Goal: Task Accomplishment & Management: Manage account settings

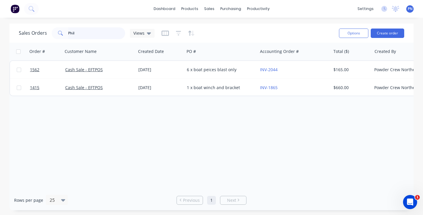
click at [93, 31] on input "Phil" at bounding box center [96, 33] width 57 height 12
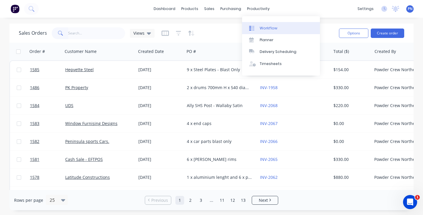
click at [263, 30] on div "Workflow" at bounding box center [269, 28] width 18 height 5
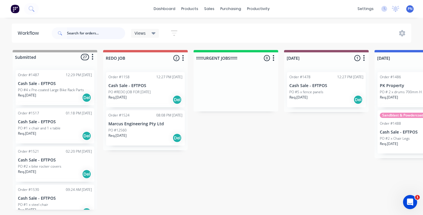
click at [98, 35] on input "text" at bounding box center [96, 33] width 58 height 12
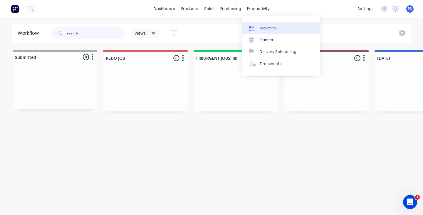
type input "real th"
click at [265, 31] on link "Workflow" at bounding box center [281, 28] width 78 height 12
click at [267, 28] on div "Workflow" at bounding box center [269, 28] width 18 height 5
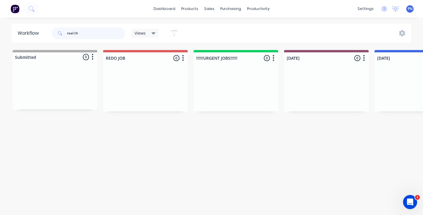
click at [85, 35] on input "real th" at bounding box center [96, 33] width 58 height 12
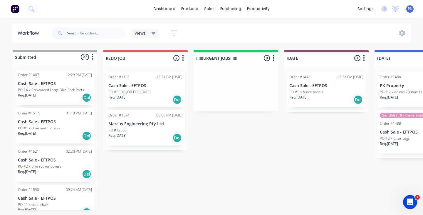
click at [152, 137] on div "Req. [DATE] Del" at bounding box center [145, 138] width 74 height 10
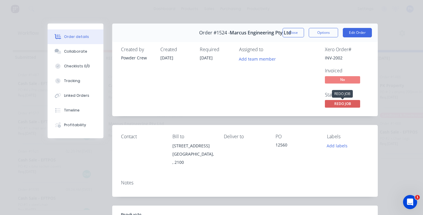
click at [339, 105] on span "REDO JOB" at bounding box center [342, 103] width 35 height 7
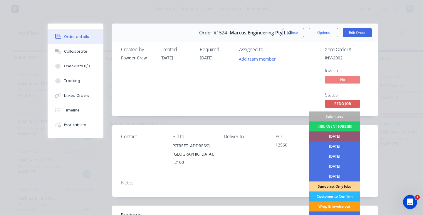
click at [335, 205] on div "Wrap & Invoice out" at bounding box center [334, 206] width 51 height 10
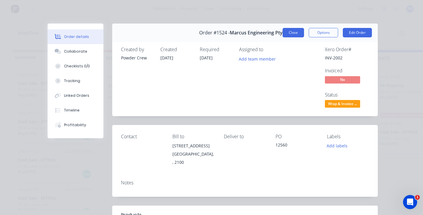
click at [297, 35] on button "Close" at bounding box center [293, 32] width 21 height 9
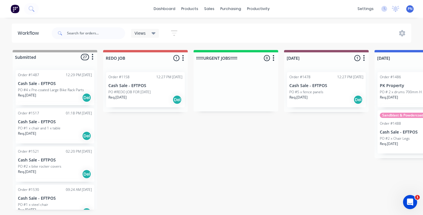
click at [165, 82] on div "Order #1158 12:27 PM [DATE] Cash Sale - EFTPOS PO #REDO JOB FOR [DATE] Req. [DA…" at bounding box center [145, 89] width 79 height 35
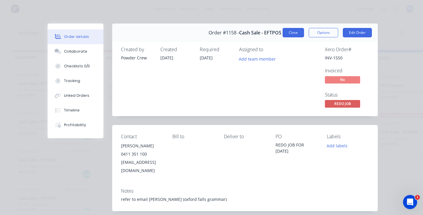
click at [294, 32] on button "Close" at bounding box center [293, 32] width 21 height 9
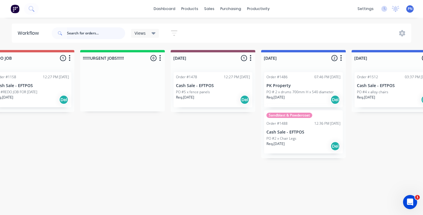
scroll to position [0, 165]
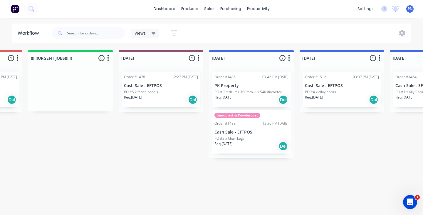
click at [164, 104] on div "Req. [DATE] Del" at bounding box center [161, 100] width 74 height 10
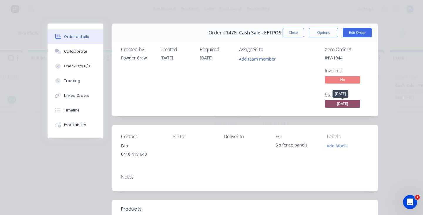
click at [340, 104] on span "[DATE]" at bounding box center [342, 103] width 35 height 7
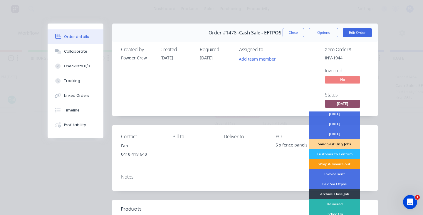
scroll to position [42, 0]
click at [335, 163] on div "Wrap & Invoice out" at bounding box center [334, 164] width 51 height 10
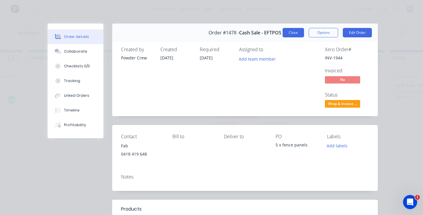
click at [294, 32] on button "Close" at bounding box center [293, 32] width 21 height 9
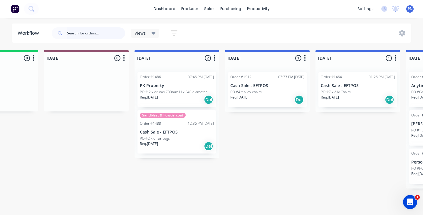
scroll to position [0, 245]
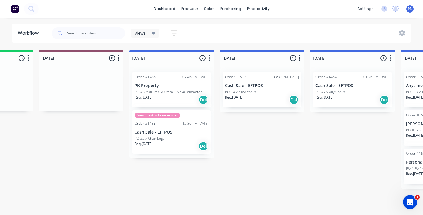
click at [184, 143] on div "Req. [DATE] Del" at bounding box center [172, 146] width 74 height 10
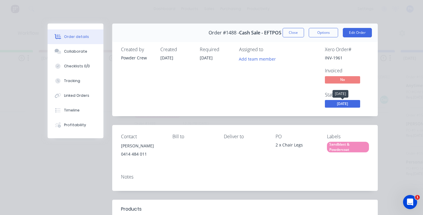
click at [338, 102] on span "[DATE]" at bounding box center [342, 103] width 35 height 7
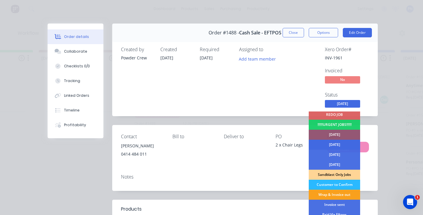
scroll to position [29, 0]
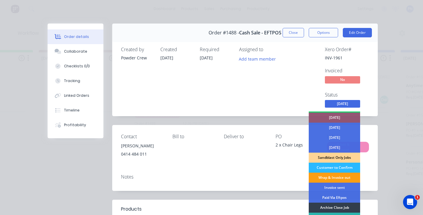
click at [325, 177] on div "Wrap & Invoice out" at bounding box center [334, 177] width 51 height 10
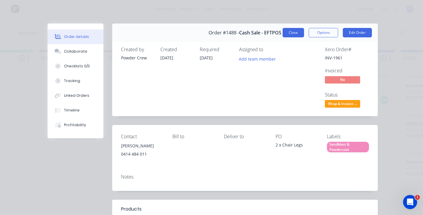
click at [295, 31] on button "Close" at bounding box center [293, 32] width 21 height 9
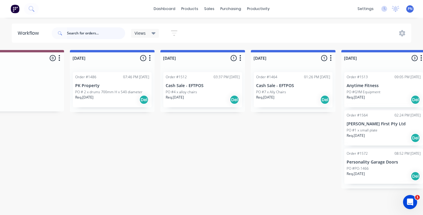
scroll to position [0, 308]
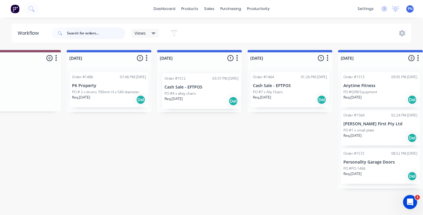
drag, startPoint x: 205, startPoint y: 99, endPoint x: 209, endPoint y: 101, distance: 3.7
click at [209, 101] on div "Order #1512 03:37 PM [DATE] Cash Sale - EFTPOS PO #4 x alloy chairs Req. [DATE]…" at bounding box center [199, 89] width 85 height 45
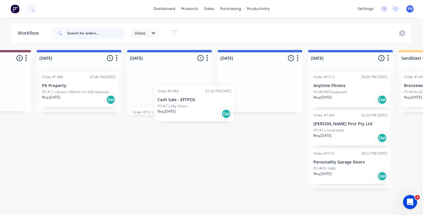
scroll to position [0, 0]
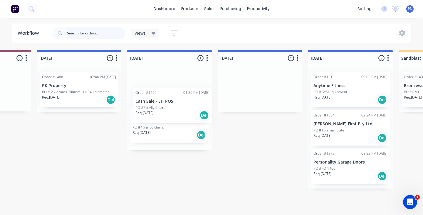
drag, startPoint x: 267, startPoint y: 97, endPoint x: 175, endPoint y: 111, distance: 93.4
click at [175, 111] on div "Submitted 27 Status colour #ADADAD hex #ADADAD Save Cancel Summaries Total orde…" at bounding box center [361, 131] width 1406 height 162
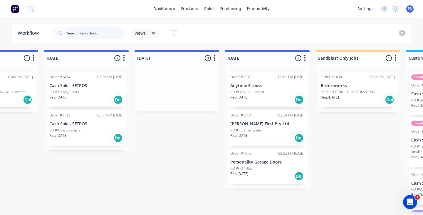
scroll to position [0, 424]
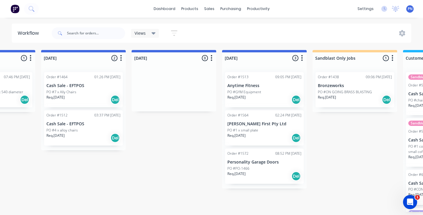
click at [271, 134] on div "Req. [DATE] Del" at bounding box center [264, 138] width 74 height 10
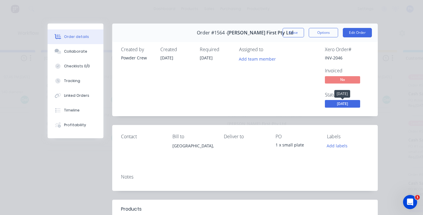
click at [351, 103] on span "[DATE]" at bounding box center [342, 103] width 35 height 7
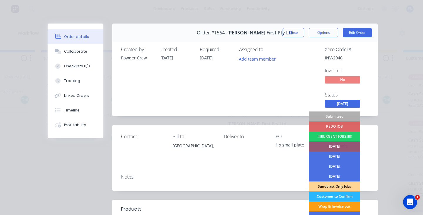
click at [332, 203] on div "Wrap & Invoice out" at bounding box center [334, 206] width 51 height 10
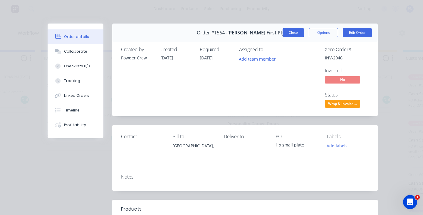
click at [296, 36] on button "Close" at bounding box center [293, 32] width 21 height 9
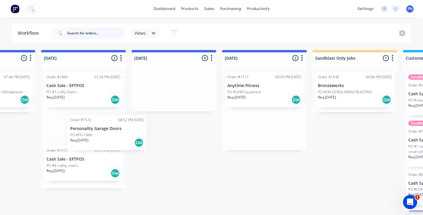
scroll to position [0, 0]
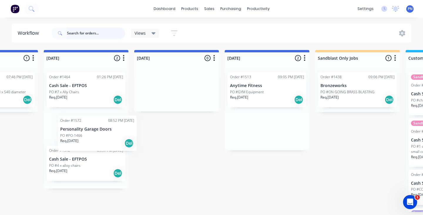
drag, startPoint x: 282, startPoint y: 136, endPoint x: 113, endPoint y: 141, distance: 168.8
click at [113, 141] on div "Submitted 27 Status colour #ADADAD hex #ADADAD Save Cancel Summaries Total orde…" at bounding box center [277, 131] width 1406 height 162
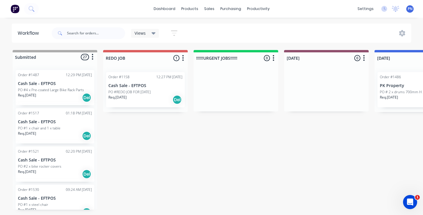
click at [45, 132] on div "Req. [DATE] Del" at bounding box center [55, 136] width 74 height 10
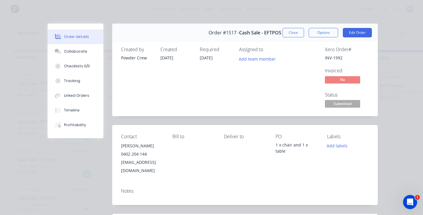
click at [292, 32] on button "Close" at bounding box center [293, 32] width 21 height 9
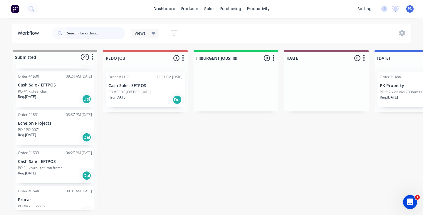
scroll to position [117, 0]
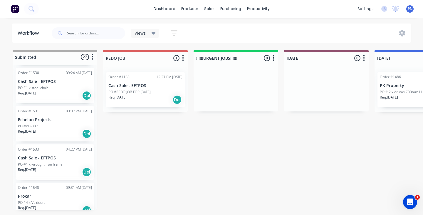
click at [62, 132] on div "Req. [DATE] Del" at bounding box center [55, 134] width 74 height 10
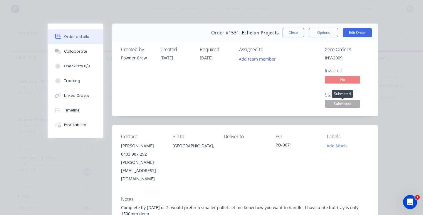
click at [347, 103] on span "Submitted" at bounding box center [342, 103] width 35 height 7
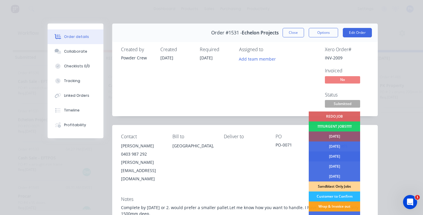
click at [332, 154] on div "[DATE]" at bounding box center [334, 156] width 51 height 10
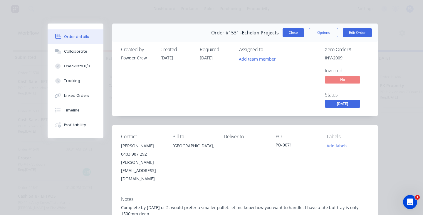
click at [296, 34] on button "Close" at bounding box center [293, 32] width 21 height 9
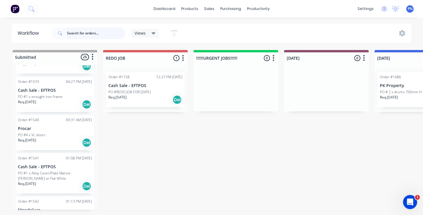
scroll to position [149, 0]
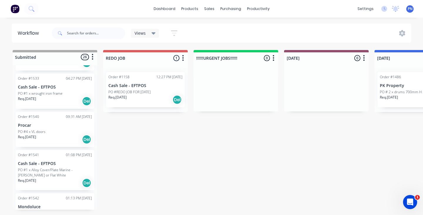
click at [62, 135] on div "Req. [DATE] Del" at bounding box center [55, 139] width 74 height 10
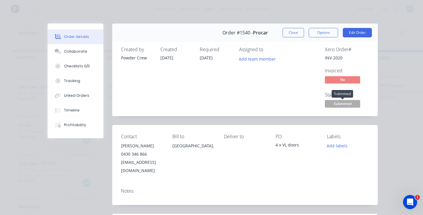
click at [334, 105] on span "Submitted" at bounding box center [342, 103] width 35 height 7
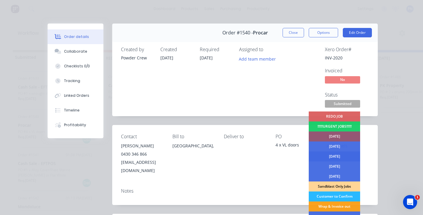
click at [331, 157] on div "[DATE]" at bounding box center [334, 156] width 51 height 10
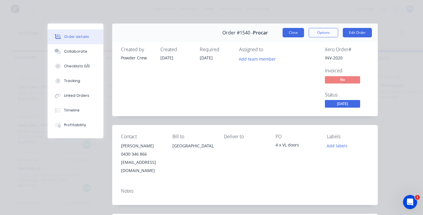
click at [290, 35] on button "Close" at bounding box center [293, 32] width 21 height 9
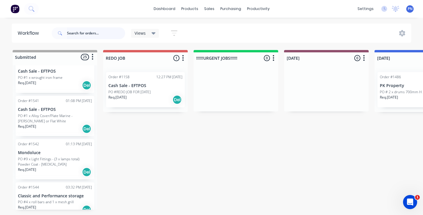
scroll to position [169, 0]
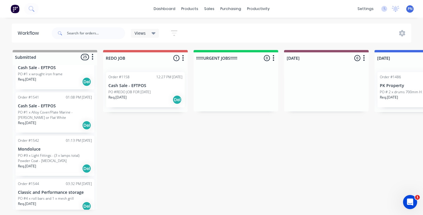
click at [65, 122] on div "Req. [DATE] Del" at bounding box center [55, 125] width 74 height 10
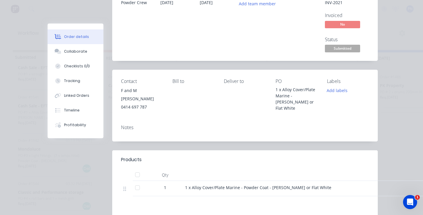
scroll to position [56, 0]
click at [340, 46] on span "Submitted" at bounding box center [342, 47] width 35 height 7
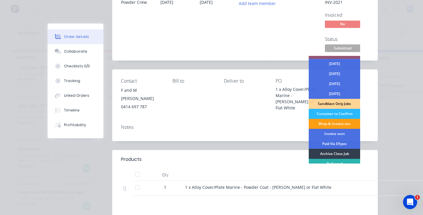
scroll to position [27, 0]
click at [332, 133] on div "Invoice sent" at bounding box center [334, 133] width 51 height 10
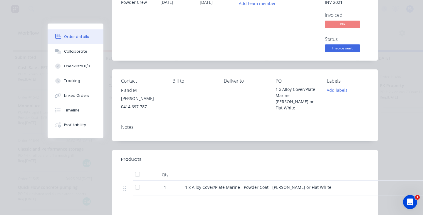
click at [351, 46] on span "Invoice sent" at bounding box center [342, 47] width 35 height 7
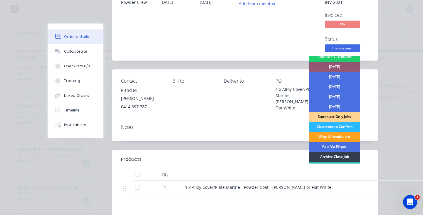
scroll to position [27, 0]
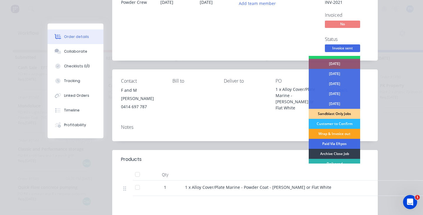
click at [340, 143] on div "Paid Via Eftpos" at bounding box center [334, 144] width 51 height 10
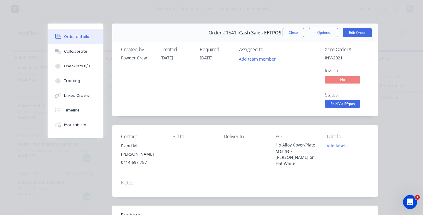
scroll to position [0, 0]
click at [291, 39] on div "Order #1541 - Cash Sale - EFTPOS Close Options Edit Order" at bounding box center [245, 33] width 266 height 19
click at [291, 33] on button "Close" at bounding box center [293, 32] width 21 height 9
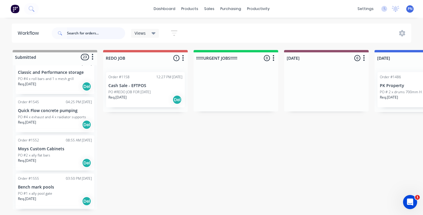
scroll to position [207, 0]
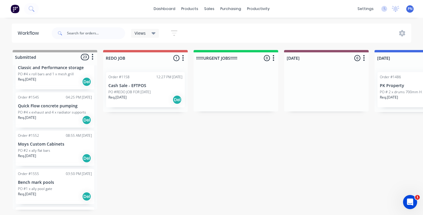
click at [65, 117] on div "Req. [DATE] Del" at bounding box center [55, 120] width 74 height 10
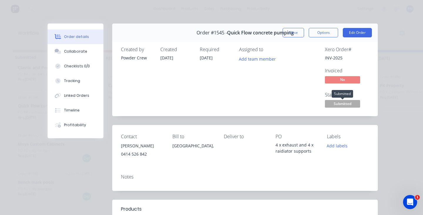
click at [344, 103] on span "Submitted" at bounding box center [342, 103] width 35 height 7
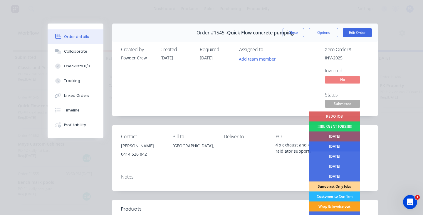
scroll to position [16, 0]
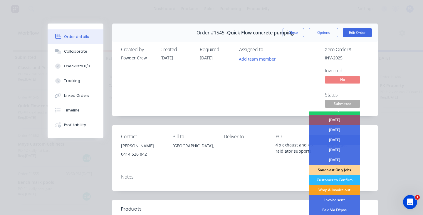
click at [339, 140] on div "[DATE]" at bounding box center [334, 140] width 51 height 10
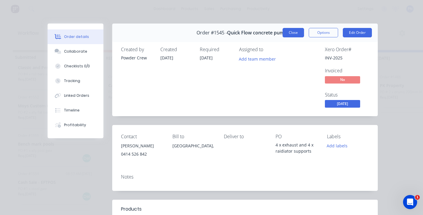
click at [292, 31] on button "Close" at bounding box center [293, 32] width 21 height 9
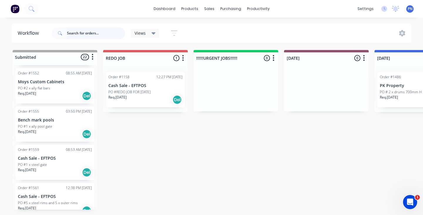
scroll to position [236, 0]
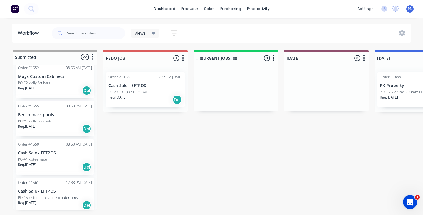
click at [65, 124] on div "Req. [DATE] Del" at bounding box center [55, 129] width 74 height 10
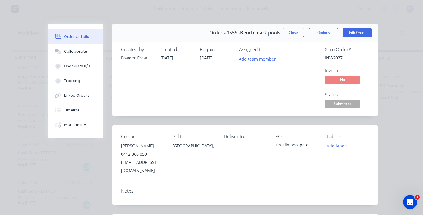
click at [337, 103] on span "Submitted" at bounding box center [342, 103] width 35 height 7
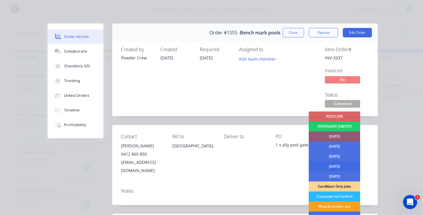
click at [328, 164] on div "[DATE]" at bounding box center [334, 166] width 51 height 10
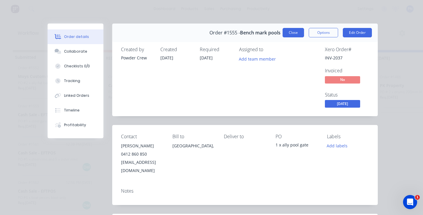
click at [296, 35] on button "Close" at bounding box center [293, 32] width 21 height 9
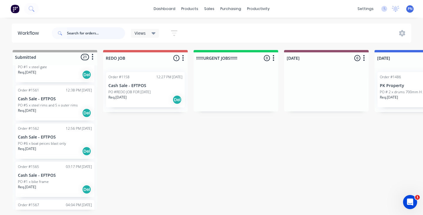
scroll to position [291, 0]
click at [68, 113] on div "Req. [DATE] Del" at bounding box center [55, 112] width 74 height 10
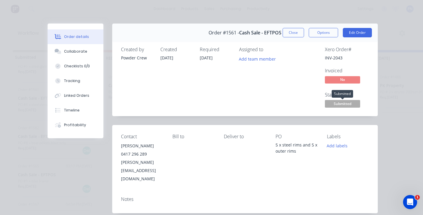
click at [341, 100] on span "Submitted" at bounding box center [342, 103] width 35 height 7
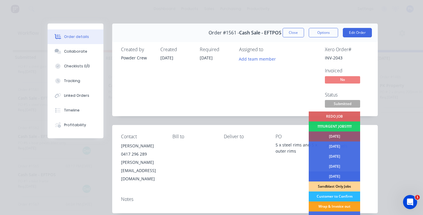
click at [330, 174] on div "[DATE]" at bounding box center [334, 176] width 51 height 10
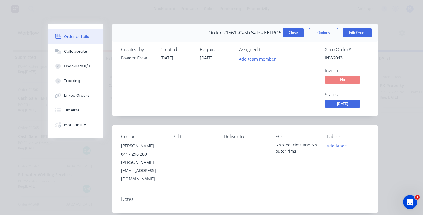
click at [297, 33] on button "Close" at bounding box center [293, 32] width 21 height 9
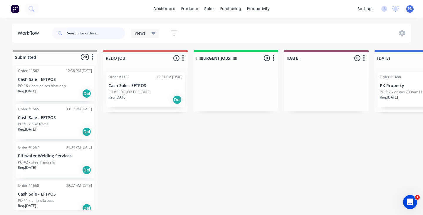
scroll to position [310, 0]
click at [66, 120] on div "Order #1565 03:17 PM [DATE] Cash Sale - EFTPOS PO #1 x bike frame Req. [DATE] D…" at bounding box center [55, 121] width 79 height 35
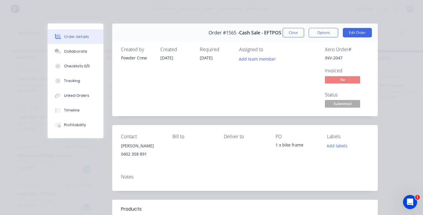
click at [135, 182] on div "Notes" at bounding box center [245, 179] width 266 height 21
click at [128, 180] on div "Notes" at bounding box center [245, 179] width 266 height 21
click at [354, 103] on span "Submitted" at bounding box center [342, 103] width 35 height 7
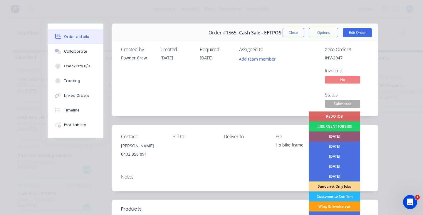
click at [339, 205] on div "Wrap & Invoice out" at bounding box center [334, 206] width 51 height 10
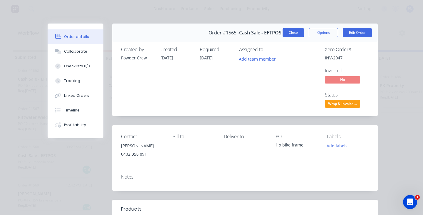
click at [291, 36] on button "Close" at bounding box center [293, 32] width 21 height 9
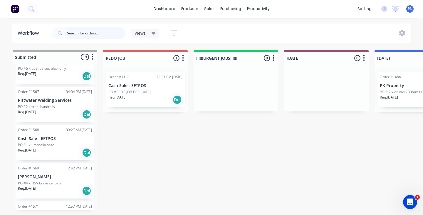
scroll to position [338, 0]
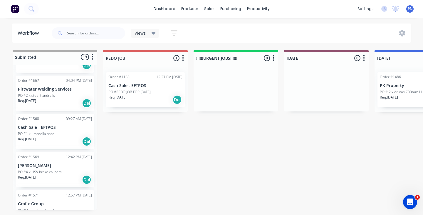
click at [65, 102] on div "Req. [DATE] Del" at bounding box center [55, 103] width 74 height 10
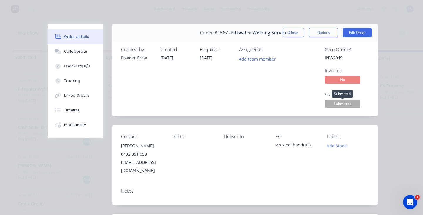
click at [340, 102] on span "Submitted" at bounding box center [342, 103] width 35 height 7
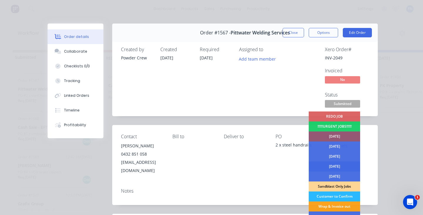
click at [331, 166] on div "[DATE]" at bounding box center [334, 166] width 51 height 10
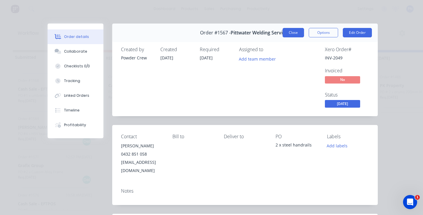
click at [292, 31] on button "Close" at bounding box center [293, 32] width 21 height 9
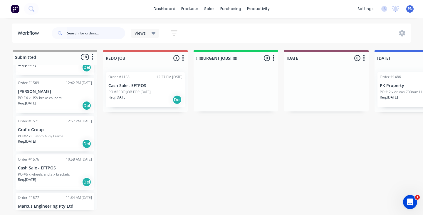
scroll to position [374, 0]
click at [61, 141] on div "Req. [DATE] Del" at bounding box center [55, 143] width 74 height 10
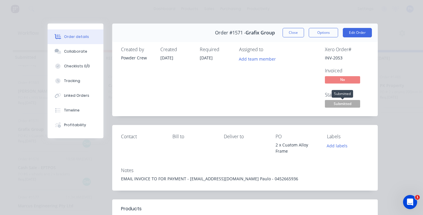
click at [341, 101] on span "Submitted" at bounding box center [342, 103] width 35 height 7
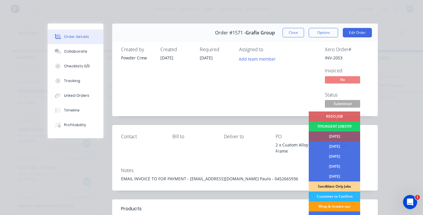
click at [336, 206] on div "Wrap & Invoice out" at bounding box center [334, 206] width 51 height 10
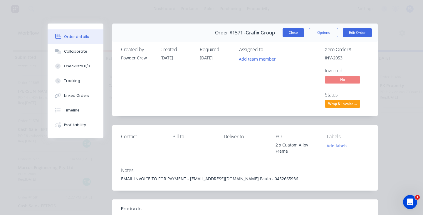
click at [293, 31] on button "Close" at bounding box center [293, 32] width 21 height 9
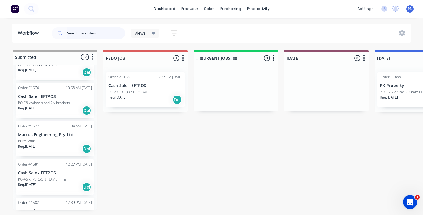
scroll to position [415, 0]
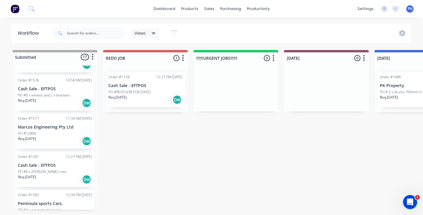
click at [62, 142] on div "Req. [DATE] Del" at bounding box center [55, 141] width 74 height 10
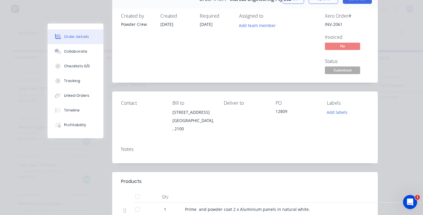
scroll to position [16, 0]
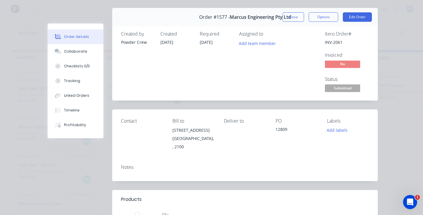
click at [336, 90] on span "Submitted" at bounding box center [342, 87] width 35 height 7
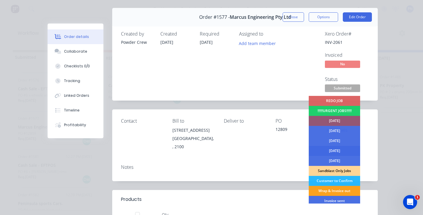
scroll to position [16, 0]
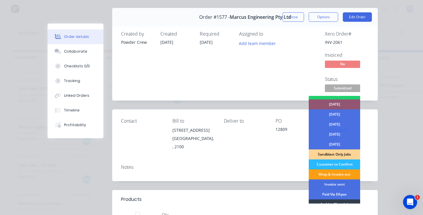
click at [329, 174] on div "Wrap & Invoice out" at bounding box center [334, 174] width 51 height 10
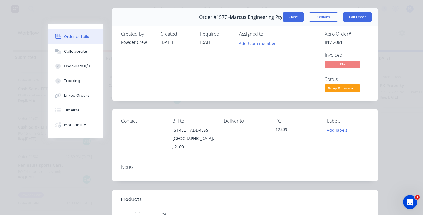
click at [299, 16] on button "Close" at bounding box center [293, 16] width 21 height 9
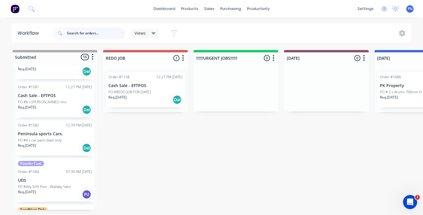
scroll to position [447, 0]
click at [72, 146] on div "Req. [DATE] Del" at bounding box center [55, 148] width 74 height 10
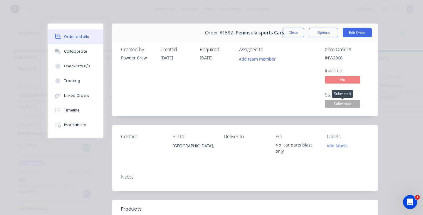
click at [355, 103] on span "Submitted" at bounding box center [342, 103] width 35 height 7
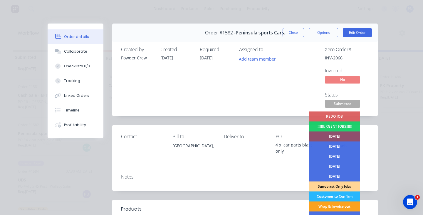
click at [336, 136] on div "[DATE]" at bounding box center [334, 136] width 51 height 10
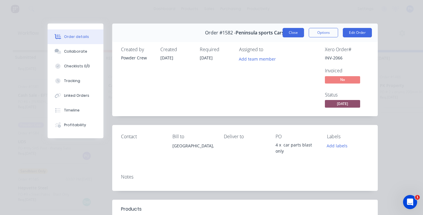
click at [297, 33] on button "Close" at bounding box center [293, 32] width 21 height 9
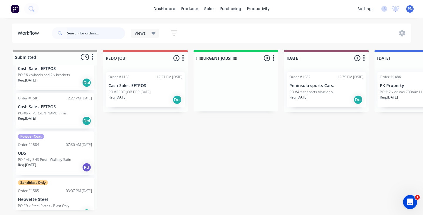
scroll to position [434, 0]
click at [76, 153] on p "UDS" at bounding box center [55, 154] width 74 height 5
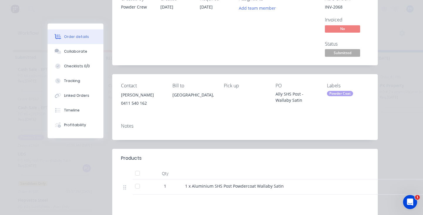
scroll to position [35, 0]
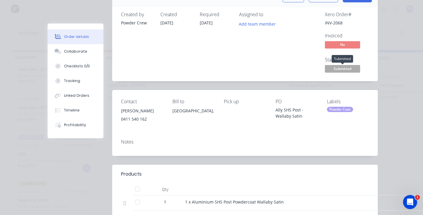
click at [348, 71] on span "Submitted" at bounding box center [342, 68] width 35 height 7
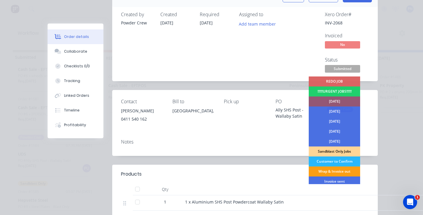
click at [339, 169] on div "Wrap & Invoice out" at bounding box center [334, 171] width 51 height 10
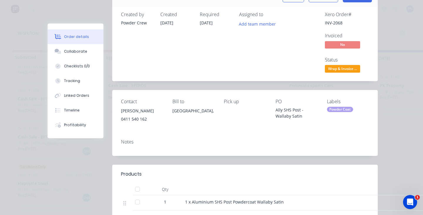
scroll to position [405, 0]
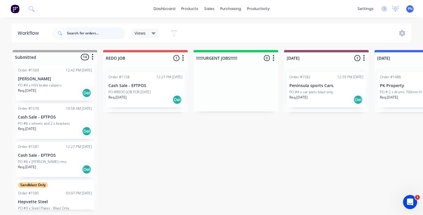
scroll to position [386, 0]
click at [60, 163] on div "PO #6 x [PERSON_NAME] rims" at bounding box center [55, 161] width 74 height 5
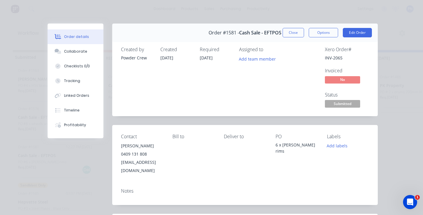
click at [339, 104] on span "Submitted" at bounding box center [342, 103] width 35 height 7
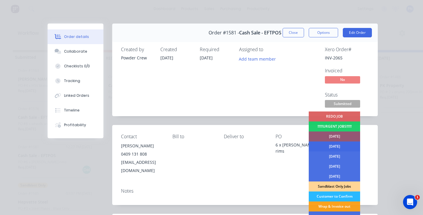
click at [337, 144] on div "[DATE]" at bounding box center [334, 146] width 51 height 10
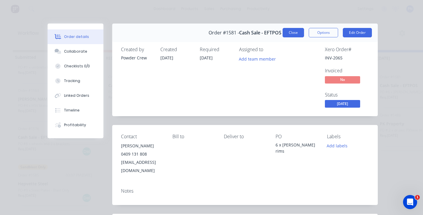
click at [290, 30] on button "Close" at bounding box center [293, 32] width 21 height 9
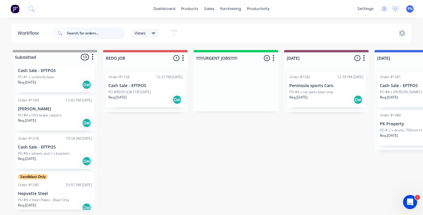
scroll to position [356, 0]
click at [76, 151] on div "PO #6 x wheels and 2 x brackets" at bounding box center [55, 153] width 74 height 5
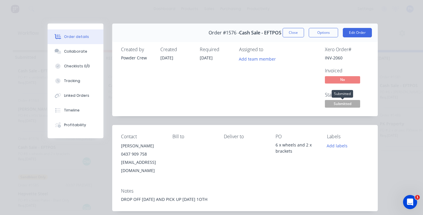
click at [350, 102] on span "Submitted" at bounding box center [342, 103] width 35 height 7
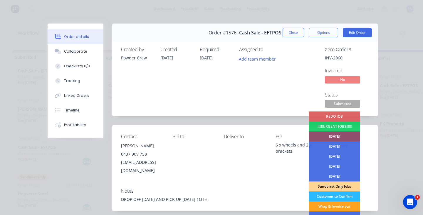
click at [339, 137] on div "[DATE]" at bounding box center [334, 136] width 51 height 10
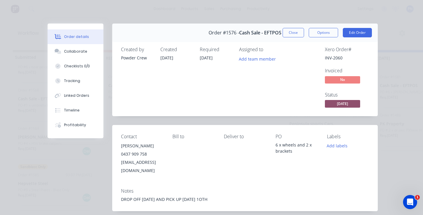
scroll to position [328, 0]
click at [289, 32] on button "Close" at bounding box center [293, 32] width 21 height 9
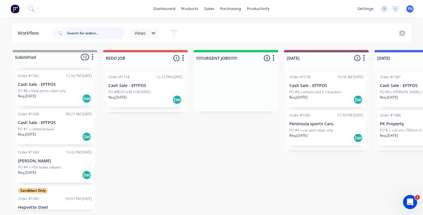
scroll to position [299, 0]
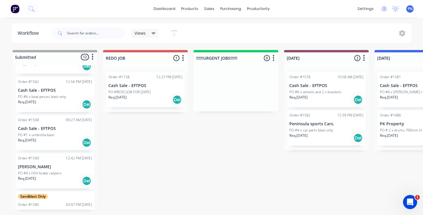
click at [67, 137] on div "PO #1 x umbrella base" at bounding box center [55, 134] width 74 height 5
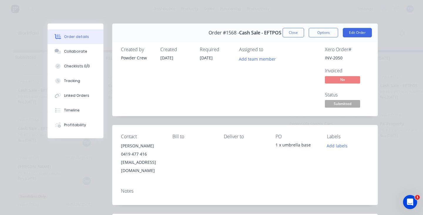
click at [349, 101] on span "Submitted" at bounding box center [342, 103] width 35 height 7
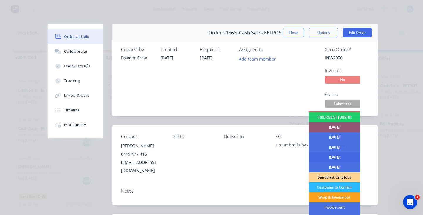
scroll to position [10, 0]
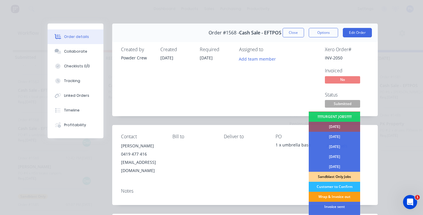
click at [333, 195] on div "Wrap & Invoice out" at bounding box center [334, 197] width 51 height 10
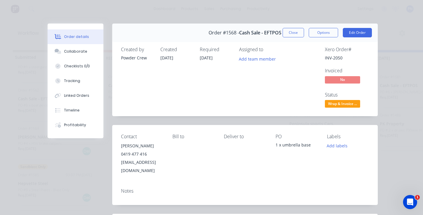
scroll to position [290, 0]
click at [297, 34] on button "Close" at bounding box center [293, 32] width 21 height 9
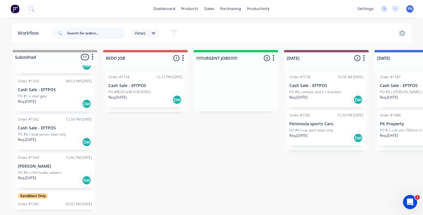
scroll to position [261, 0]
click at [62, 141] on div "Req. [DATE] Del" at bounding box center [55, 143] width 74 height 10
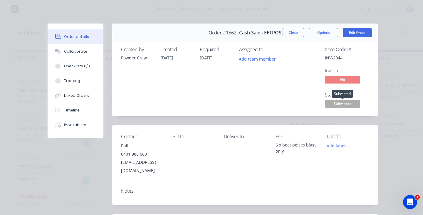
click at [349, 101] on span "Submitted" at bounding box center [342, 103] width 35 height 7
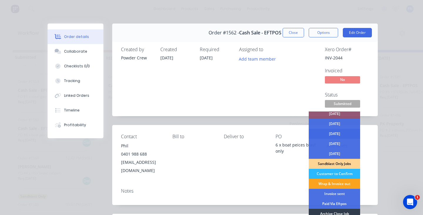
scroll to position [26, 0]
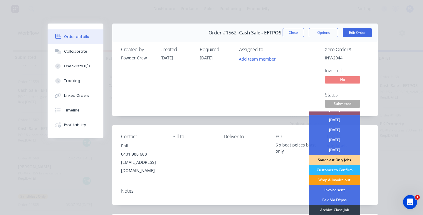
click at [336, 179] on div "Wrap & Invoice out" at bounding box center [334, 180] width 51 height 10
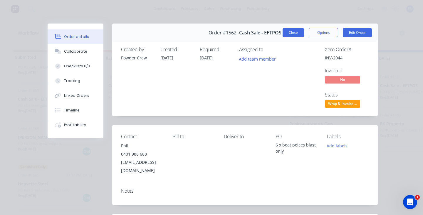
scroll to position [0, 0]
click at [294, 29] on button "Close" at bounding box center [293, 32] width 21 height 9
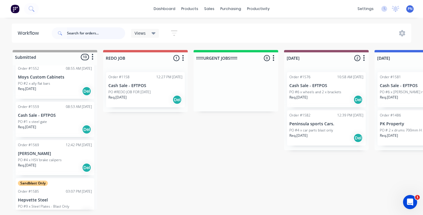
scroll to position [231, 0]
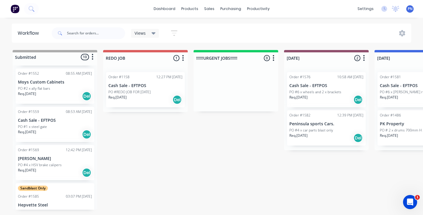
click at [69, 127] on div "PO #1 x steel gate" at bounding box center [55, 126] width 74 height 5
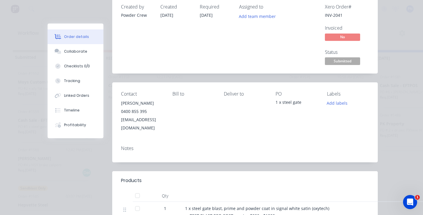
scroll to position [24, 0]
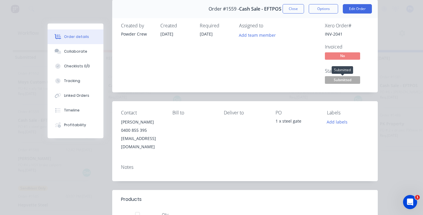
click at [341, 81] on span "Submitted" at bounding box center [342, 79] width 35 height 7
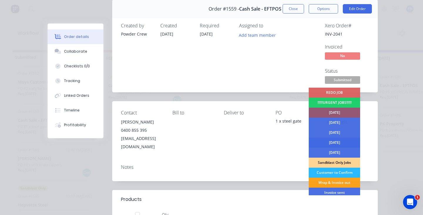
click at [339, 142] on div "[DATE]" at bounding box center [334, 143] width 51 height 10
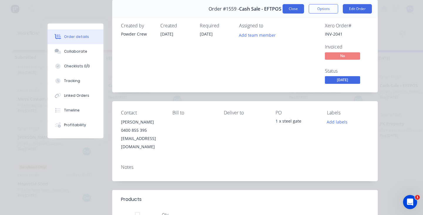
click at [298, 8] on button "Close" at bounding box center [293, 8] width 21 height 9
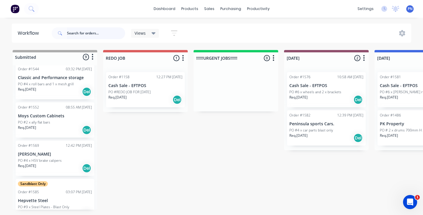
scroll to position [190, 0]
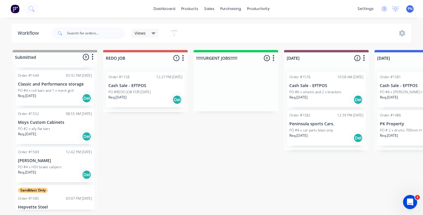
click at [67, 134] on div "Req. [DATE] Del" at bounding box center [55, 136] width 74 height 10
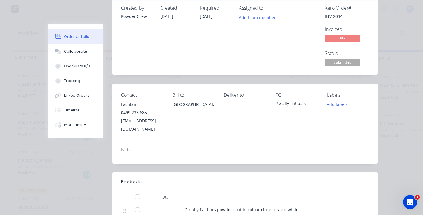
scroll to position [40, 0]
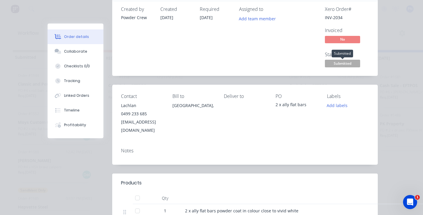
click at [348, 61] on span "Submitted" at bounding box center [342, 63] width 35 height 7
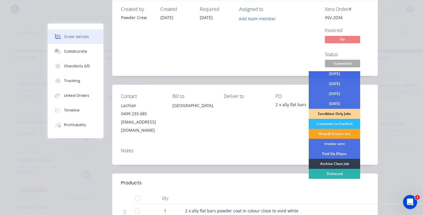
scroll to position [34, 0]
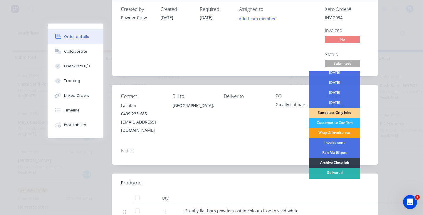
click at [339, 133] on div "Wrap & Invoice out" at bounding box center [334, 133] width 51 height 10
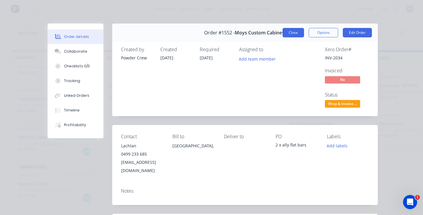
scroll to position [0, 0]
click at [292, 33] on button "Close" at bounding box center [293, 32] width 21 height 9
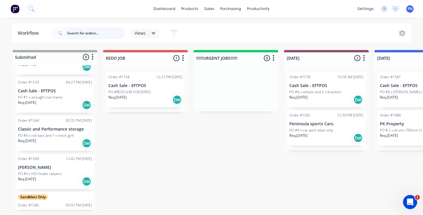
scroll to position [139, 0]
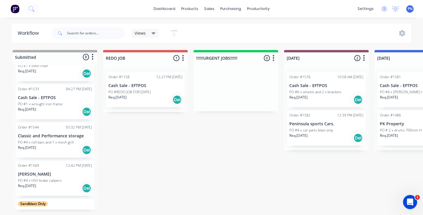
click at [63, 149] on div "Req. [DATE] Del" at bounding box center [55, 150] width 74 height 10
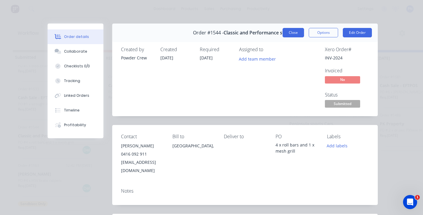
click at [290, 34] on button "Close" at bounding box center [293, 32] width 21 height 9
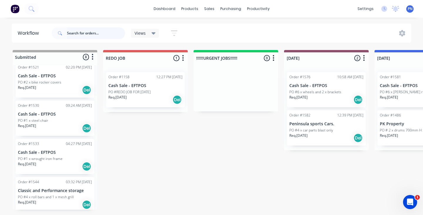
scroll to position [84, 0]
click at [70, 127] on div "Req. [DATE] Del" at bounding box center [55, 128] width 74 height 10
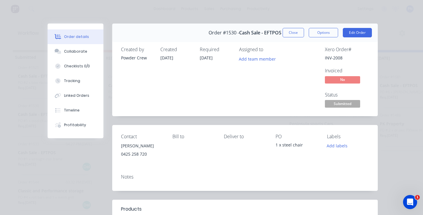
scroll to position [0, 0]
click at [347, 103] on span "Submitted" at bounding box center [342, 103] width 35 height 7
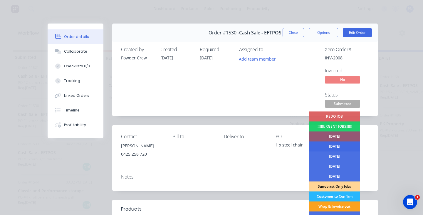
click at [341, 144] on div "[DATE]" at bounding box center [334, 146] width 51 height 10
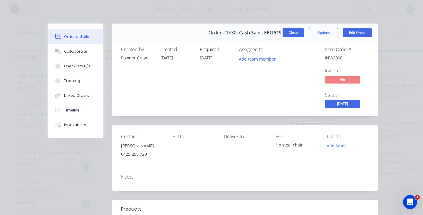
click at [296, 33] on button "Close" at bounding box center [293, 32] width 21 height 9
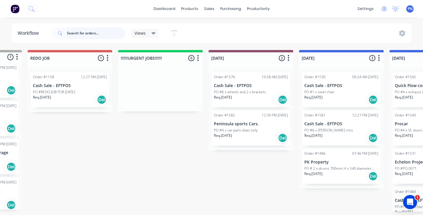
scroll to position [0, 148]
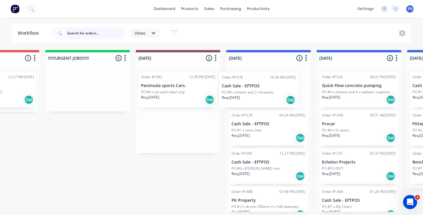
drag, startPoint x: 189, startPoint y: 91, endPoint x: 272, endPoint y: 91, distance: 83.5
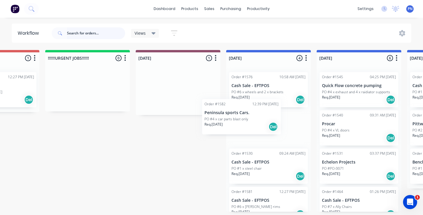
drag, startPoint x: 225, startPoint y: 109, endPoint x: 272, endPoint y: 127, distance: 50.4
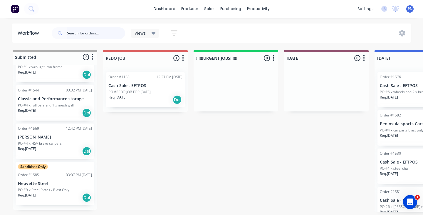
scroll to position [137, 0]
click at [59, 185] on p "Hepvette Steel" at bounding box center [55, 183] width 74 height 5
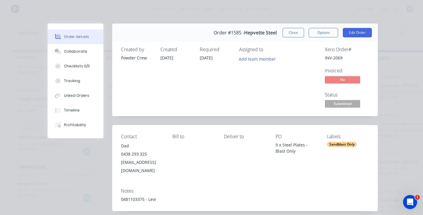
click at [341, 103] on span "Submitted" at bounding box center [342, 103] width 35 height 7
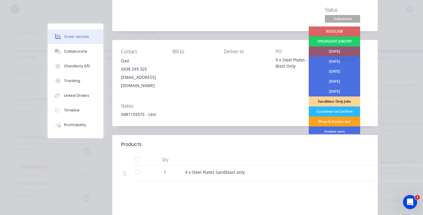
scroll to position [40, 0]
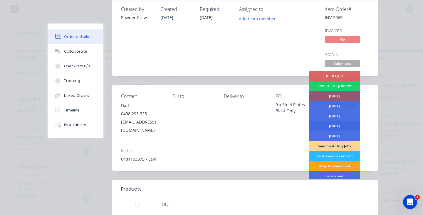
click at [334, 125] on div "[DATE]" at bounding box center [334, 126] width 51 height 10
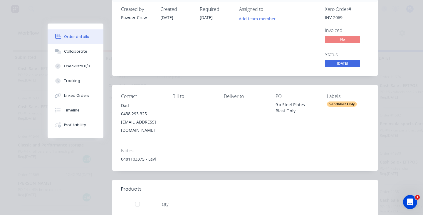
scroll to position [91, 0]
click at [388, 125] on div "Order details Collaborate Checklists 0/0 Tracking Linked Orders Timeline Profit…" at bounding box center [211, 107] width 423 height 215
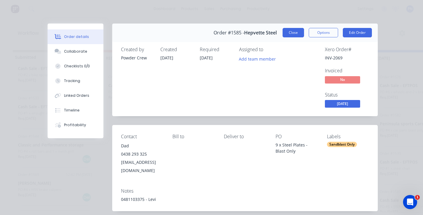
scroll to position [0, 0]
click at [295, 31] on button "Close" at bounding box center [293, 32] width 21 height 9
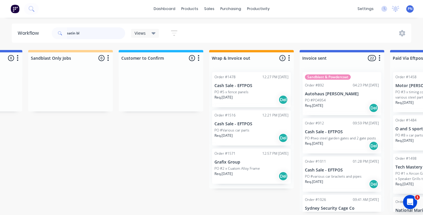
scroll to position [0, 711]
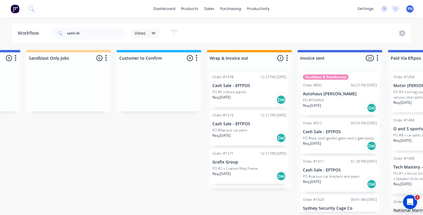
click at [259, 98] on div "Req. [DATE] Del" at bounding box center [249, 100] width 74 height 10
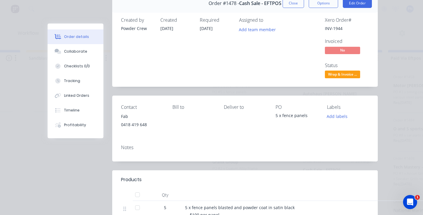
scroll to position [20, 0]
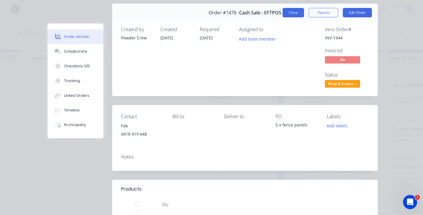
click at [288, 11] on button "Close" at bounding box center [293, 12] width 21 height 9
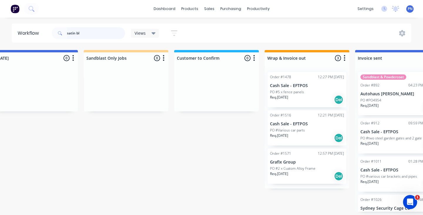
scroll to position [0, 706]
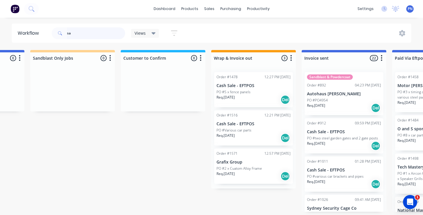
type input "s"
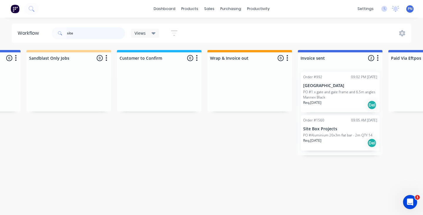
scroll to position [0, 823]
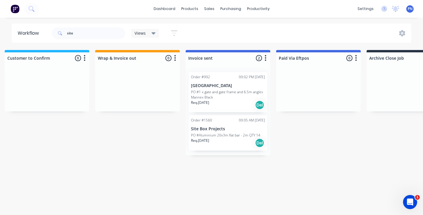
click at [231, 141] on div "Req. [DATE] Del" at bounding box center [228, 143] width 74 height 10
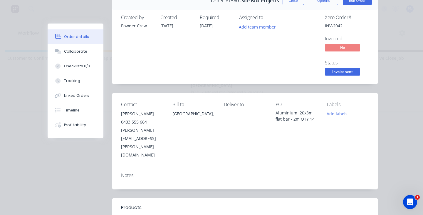
scroll to position [8, 0]
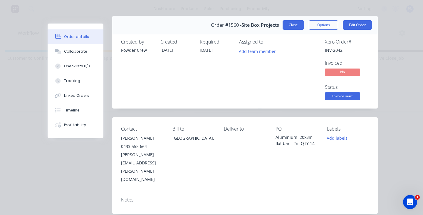
click at [294, 26] on button "Close" at bounding box center [293, 24] width 21 height 9
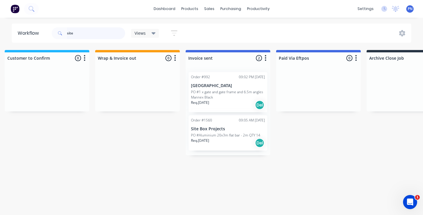
click at [97, 32] on input "site" at bounding box center [96, 33] width 58 height 12
type input "s"
type input "v"
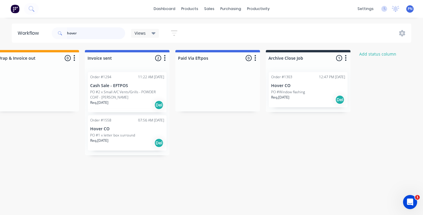
scroll to position [0, 921]
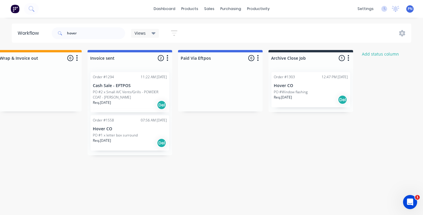
click at [143, 130] on p "Hover CO" at bounding box center [130, 128] width 74 height 5
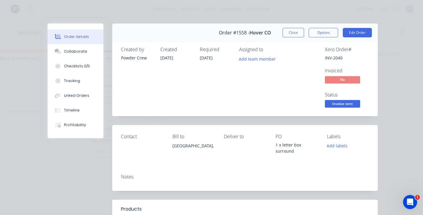
click at [336, 107] on button "Invoice sent" at bounding box center [342, 104] width 35 height 9
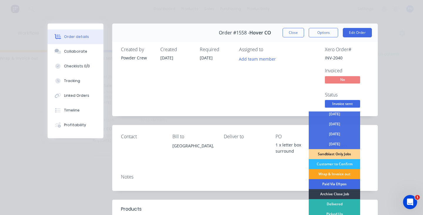
scroll to position [42, 0]
click at [324, 192] on div "Archive Close Job" at bounding box center [334, 194] width 51 height 10
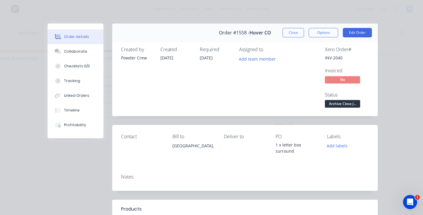
click at [294, 37] on div "Order #1558 - Hover CO Close Options Edit Order" at bounding box center [245, 33] width 266 height 19
click at [294, 30] on button "Close" at bounding box center [293, 32] width 21 height 9
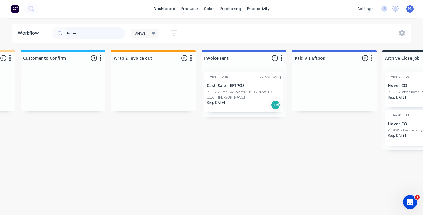
scroll to position [0, 803]
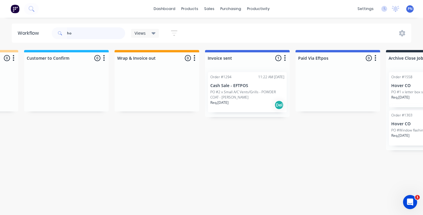
type input "h"
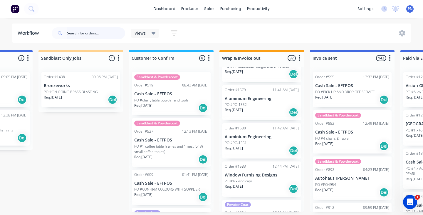
scroll to position [1290, 0]
click at [262, 185] on div "Req. [DATE] Del" at bounding box center [262, 190] width 74 height 10
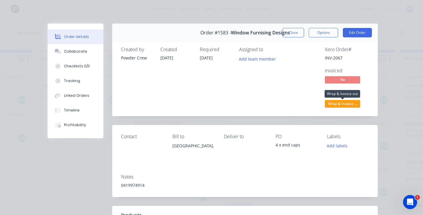
click at [342, 104] on span "Wrap & Invoice ..." at bounding box center [342, 103] width 35 height 7
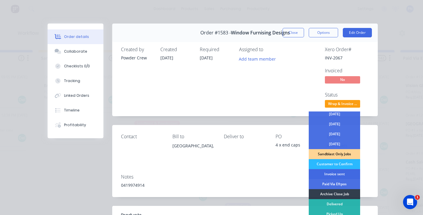
scroll to position [42, 0]
click at [329, 192] on div "Archive Close Job" at bounding box center [334, 194] width 51 height 10
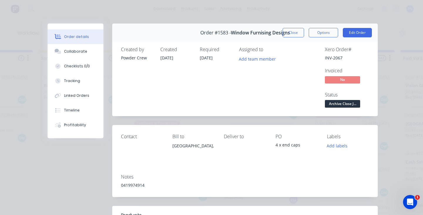
scroll to position [1282, 0]
click at [292, 32] on button "Close" at bounding box center [293, 32] width 21 height 9
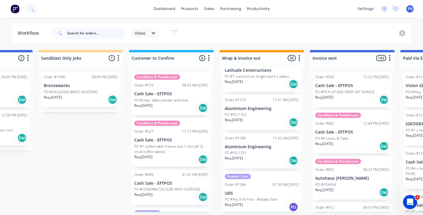
scroll to position [1281, 0]
click at [271, 155] on div "Req. [DATE] Del" at bounding box center [262, 160] width 74 height 10
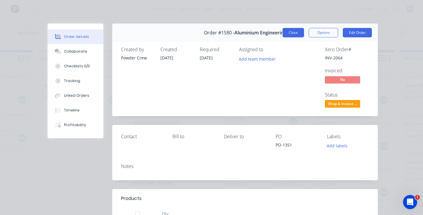
click at [292, 34] on button "Close" at bounding box center [293, 32] width 21 height 9
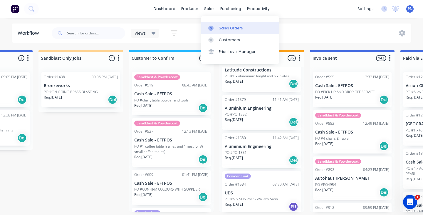
click at [222, 27] on div "Sales Orders" at bounding box center [231, 28] width 24 height 5
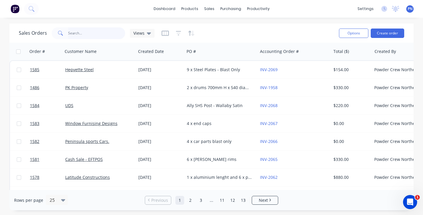
click at [92, 34] on input "text" at bounding box center [96, 33] width 57 height 12
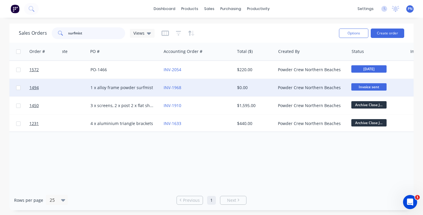
scroll to position [0, 125]
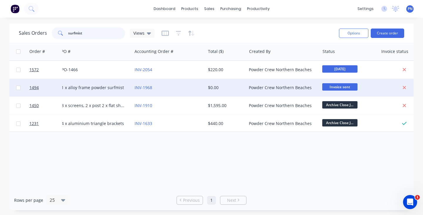
type input "surfmist"
click at [199, 88] on div "INV-1968" at bounding box center [167, 88] width 65 height 6
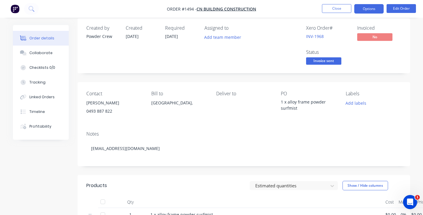
scroll to position [8, 0]
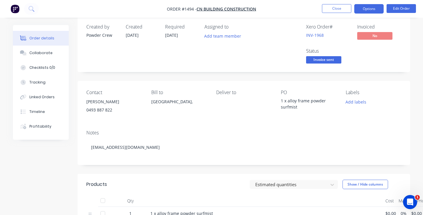
click at [373, 8] on button "Options" at bounding box center [368, 8] width 29 height 9
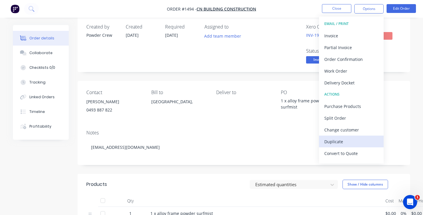
click at [357, 141] on div "Duplicate" at bounding box center [351, 141] width 54 height 9
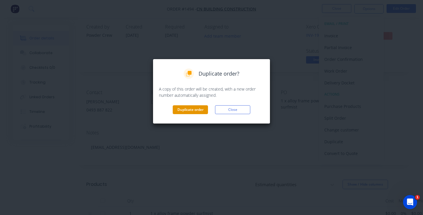
click at [195, 110] on button "Duplicate order" at bounding box center [190, 109] width 35 height 9
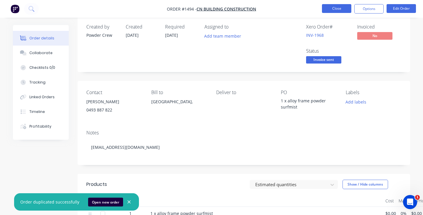
click at [331, 5] on button "Close" at bounding box center [336, 8] width 29 height 9
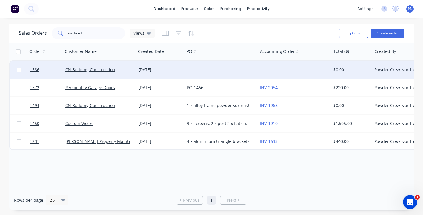
click at [205, 70] on div at bounding box center [221, 70] width 73 height 18
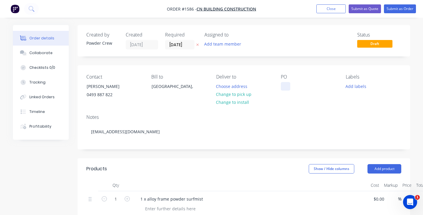
click at [287, 88] on div at bounding box center [285, 86] width 9 height 9
click at [394, 9] on button "Submit as Order" at bounding box center [400, 8] width 32 height 9
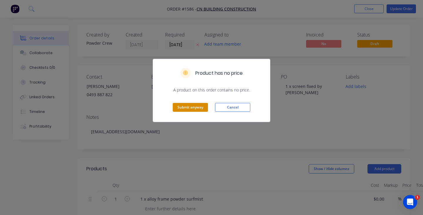
click at [198, 108] on button "Submit anyway" at bounding box center [190, 107] width 35 height 9
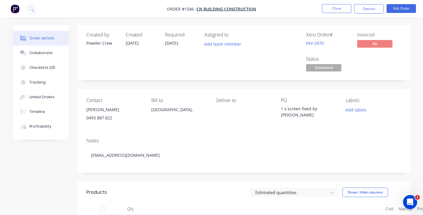
click at [325, 67] on span "Submitted" at bounding box center [323, 67] width 35 height 7
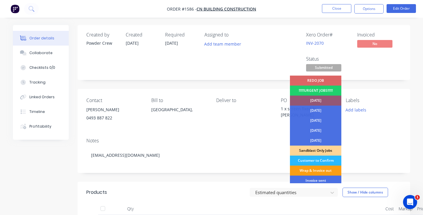
click at [324, 172] on div "Wrap & Invoice out" at bounding box center [315, 170] width 51 height 10
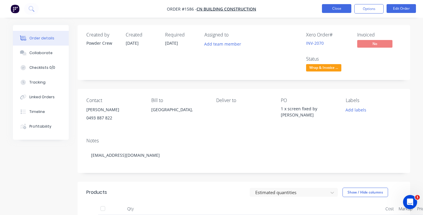
click at [338, 8] on button "Close" at bounding box center [336, 8] width 29 height 9
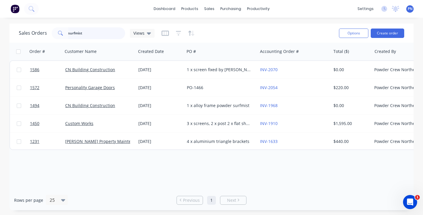
click at [102, 33] on input "surfmist" at bounding box center [96, 33] width 57 height 12
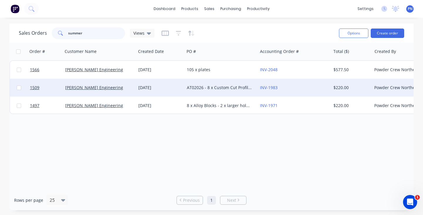
type input "summer"
click at [127, 88] on div "[PERSON_NAME] Engineering" at bounding box center [97, 88] width 65 height 6
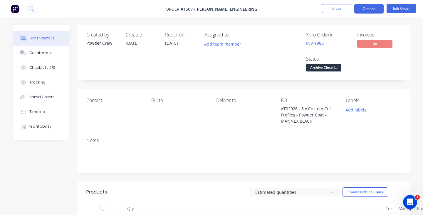
click at [364, 6] on button "Options" at bounding box center [368, 8] width 29 height 9
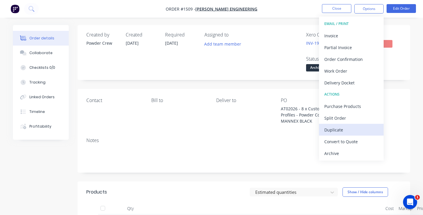
click at [347, 129] on div "Duplicate" at bounding box center [351, 129] width 54 height 9
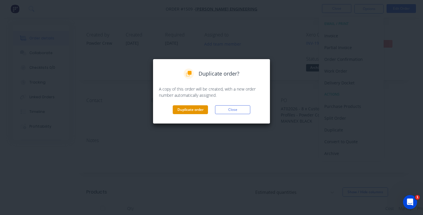
click at [199, 109] on button "Duplicate order" at bounding box center [190, 109] width 35 height 9
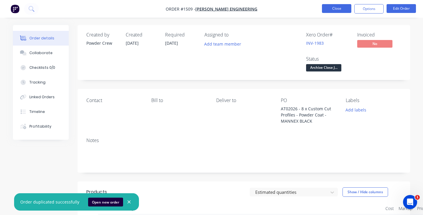
click at [329, 7] on button "Close" at bounding box center [336, 8] width 29 height 9
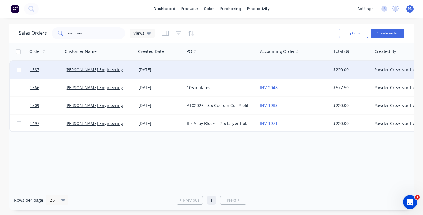
click at [210, 67] on div at bounding box center [221, 70] width 73 height 18
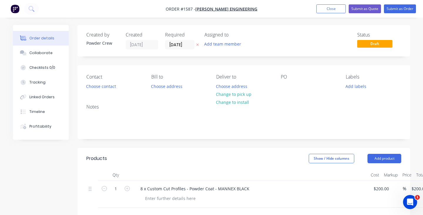
click at [291, 85] on div "PO" at bounding box center [309, 82] width 56 height 16
click at [286, 86] on div at bounding box center [285, 86] width 9 height 9
click at [143, 190] on div "8 x Custom Cut Profiles - Powder Coat - MANNEX BLACK" at bounding box center [195, 188] width 118 height 9
click at [143, 189] on div "8 x Custom Cut Profiles - Powder Coat - MANNEX BLACK" at bounding box center [195, 188] width 118 height 9
click at [216, 164] on header "Products Show / Hide columns Add product" at bounding box center [244, 158] width 333 height 21
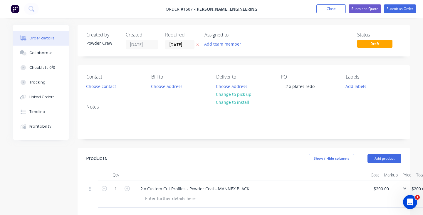
click at [404, 3] on nav "Order #1587 - [PERSON_NAME] Engineering Add product Close Submit as Quote Submi…" at bounding box center [211, 9] width 423 height 18
click at [404, 8] on button "Submit as Order" at bounding box center [400, 8] width 32 height 9
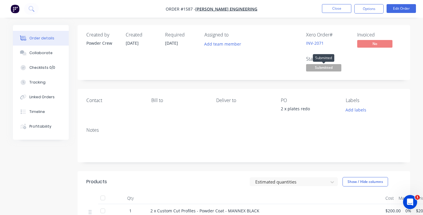
click at [334, 69] on span "Submitted" at bounding box center [323, 67] width 35 height 7
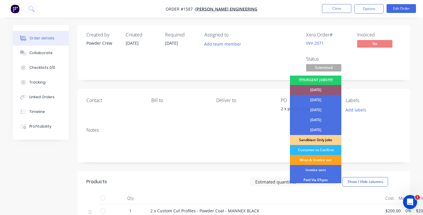
scroll to position [27, 0]
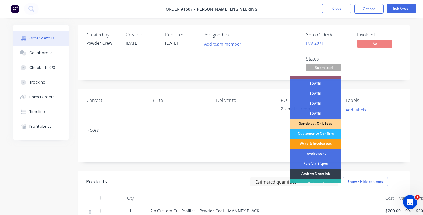
click at [323, 142] on div "Wrap & Invoice out" at bounding box center [315, 143] width 51 height 10
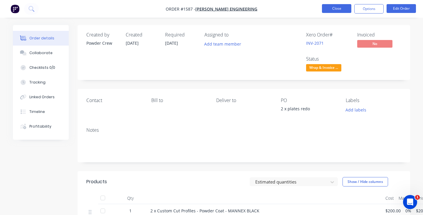
click at [334, 6] on button "Close" at bounding box center [336, 8] width 29 height 9
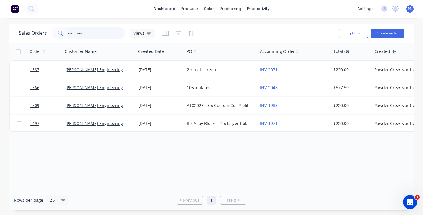
click at [86, 33] on input "summer" at bounding box center [96, 33] width 57 height 12
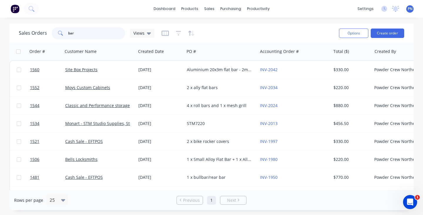
type input "bare"
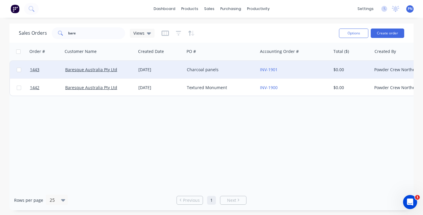
click at [226, 70] on div "Charcoal panels" at bounding box center [219, 70] width 65 height 6
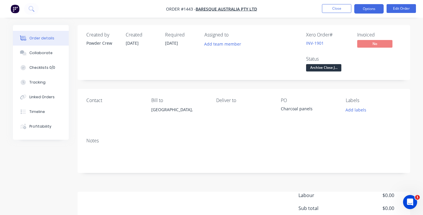
click at [366, 9] on button "Options" at bounding box center [368, 8] width 29 height 9
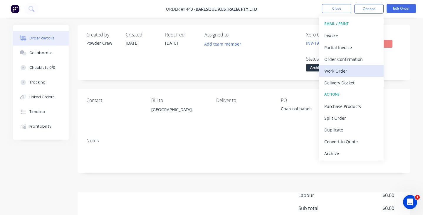
click at [351, 69] on div "Work Order" at bounding box center [351, 71] width 54 height 9
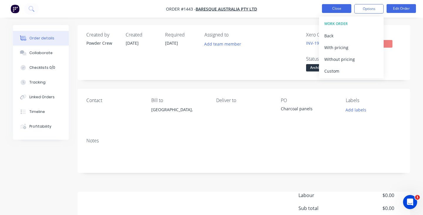
click at [338, 11] on button "Close" at bounding box center [336, 8] width 29 height 9
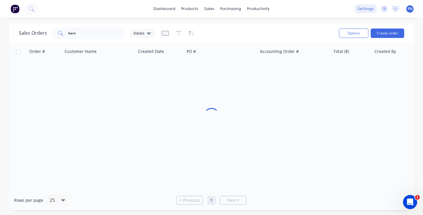
click at [364, 10] on div "settings" at bounding box center [366, 8] width 22 height 9
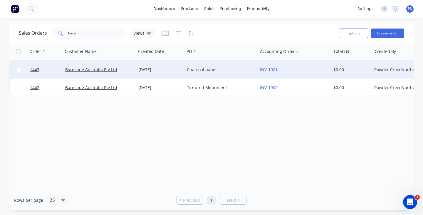
click at [220, 73] on div "Charcoal panels" at bounding box center [221, 70] width 73 height 18
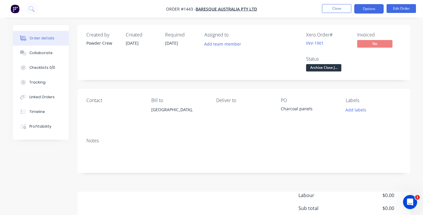
click at [371, 10] on button "Options" at bounding box center [368, 8] width 29 height 9
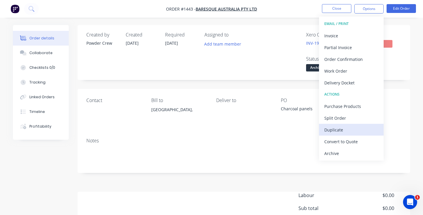
click at [347, 129] on div "Duplicate" at bounding box center [351, 129] width 54 height 9
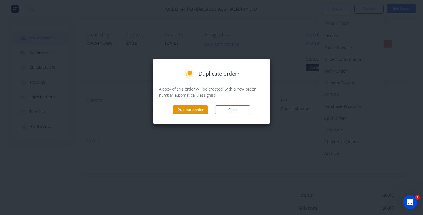
click at [190, 107] on button "Duplicate order" at bounding box center [190, 109] width 35 height 9
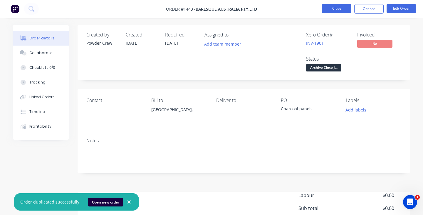
click at [344, 9] on button "Close" at bounding box center [336, 8] width 29 height 9
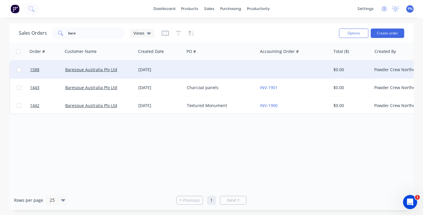
click at [225, 70] on div at bounding box center [221, 70] width 73 height 18
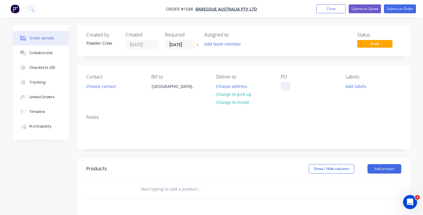
click at [286, 90] on div at bounding box center [285, 86] width 9 height 9
click at [298, 88] on div "3 x pallets" at bounding box center [295, 86] width 29 height 9
copy div "3 x pallets"
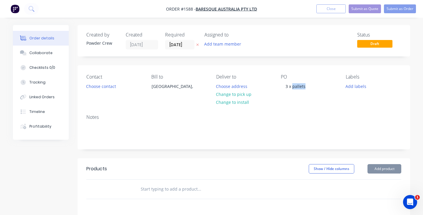
click at [150, 192] on input "text" at bounding box center [199, 189] width 118 height 12
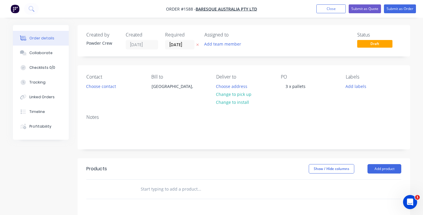
paste input "3 x pallets"
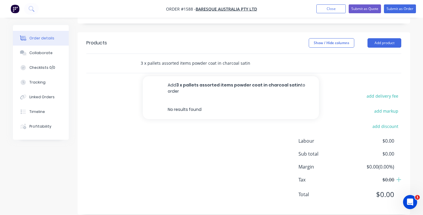
scroll to position [126, 0]
type input "3 x pallets assorted items powder coat in charcoal satin"
click at [383, 64] on div "3 x pallets assorted items powder coat in charcoal satin" at bounding box center [243, 63] width 315 height 19
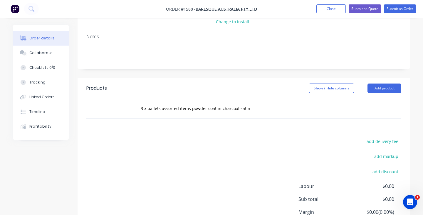
scroll to position [72, 0]
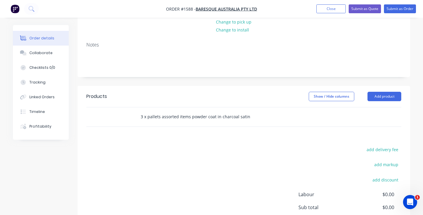
click at [204, 115] on input "3 x pallets assorted items powder coat in charcoal satin" at bounding box center [199, 117] width 118 height 12
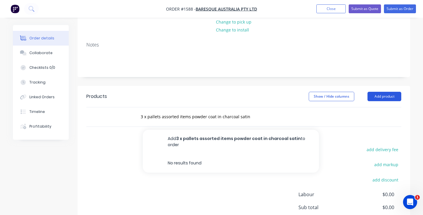
click at [379, 95] on button "Add product" at bounding box center [385, 96] width 34 height 9
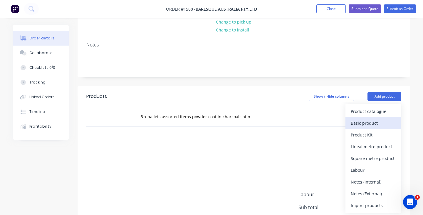
click at [366, 119] on div "Basic product" at bounding box center [373, 123] width 45 height 9
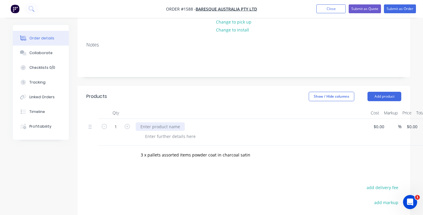
click at [172, 128] on div at bounding box center [160, 126] width 49 height 9
paste div
click at [379, 128] on input at bounding box center [376, 126] width 7 height 9
type input "$1,156.00"
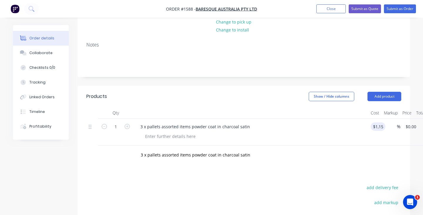
type input "$1,156.00"
click at [351, 161] on div "3 x pallets assorted items powder coat in charcoal satin" at bounding box center [243, 154] width 315 height 19
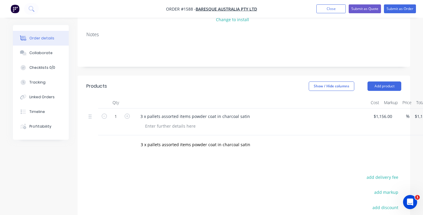
scroll to position [0, 0]
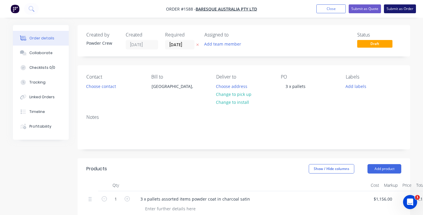
click at [398, 8] on button "Submit as Order" at bounding box center [400, 8] width 32 height 9
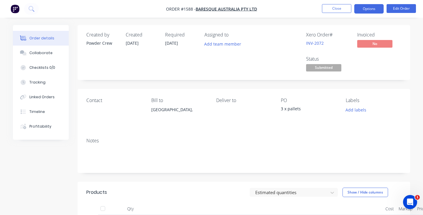
click at [365, 8] on button "Options" at bounding box center [368, 8] width 29 height 9
click at [398, 74] on div "Remaining" at bounding box center [394, 76] width 62 height 6
click at [323, 68] on span "Submitted" at bounding box center [323, 67] width 35 height 7
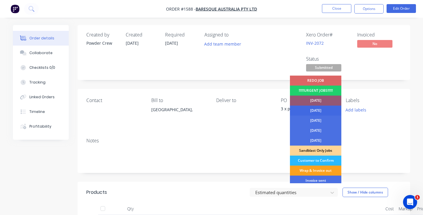
click at [318, 111] on div "[DATE]" at bounding box center [315, 110] width 51 height 10
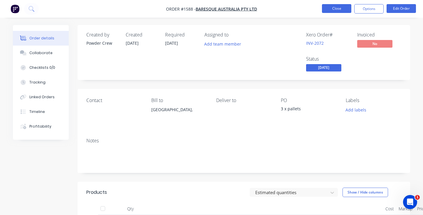
click at [336, 8] on button "Close" at bounding box center [336, 8] width 29 height 9
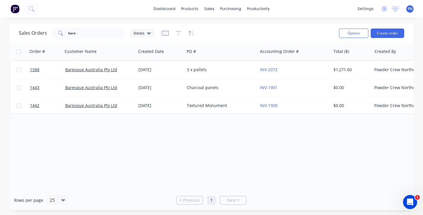
click at [90, 26] on div "Sales Orders bare Views" at bounding box center [177, 33] width 316 height 14
click at [91, 33] on input "bare" at bounding box center [96, 33] width 57 height 12
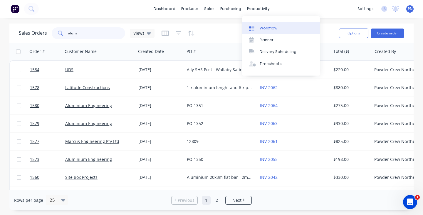
type input "alum"
click at [261, 27] on div "Workflow" at bounding box center [269, 28] width 18 height 5
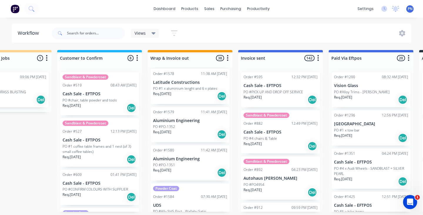
scroll to position [1267, 0]
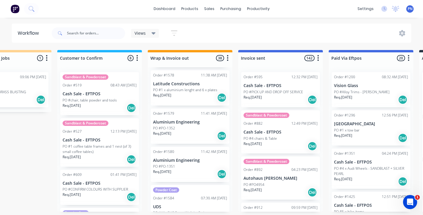
click at [203, 158] on div "Order #1580 11:42 AM [DATE] Aluminium Engineering PO #PO-1351 Req. [DATE] Del" at bounding box center [190, 164] width 79 height 35
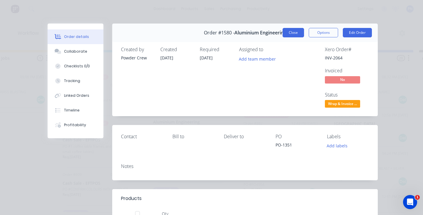
click at [291, 33] on button "Close" at bounding box center [293, 32] width 21 height 9
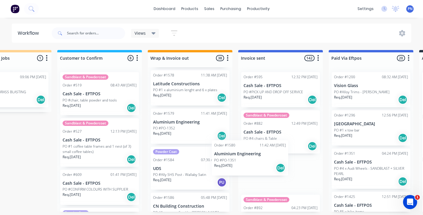
drag, startPoint x: 190, startPoint y: 165, endPoint x: 256, endPoint y: 165, distance: 65.8
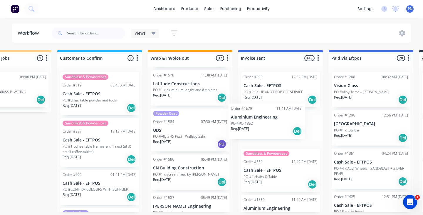
drag, startPoint x: 180, startPoint y: 120, endPoint x: 261, endPoint y: 121, distance: 80.2
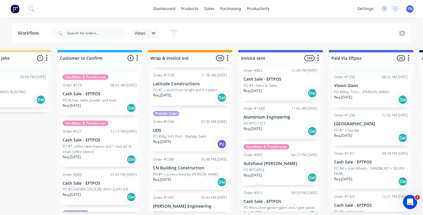
scroll to position [94, 0]
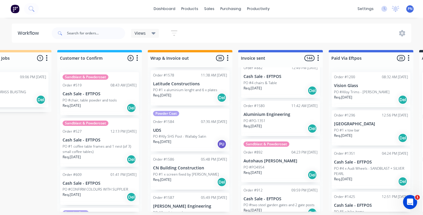
click at [279, 174] on div "Req. [DATE] Del" at bounding box center [281, 175] width 74 height 10
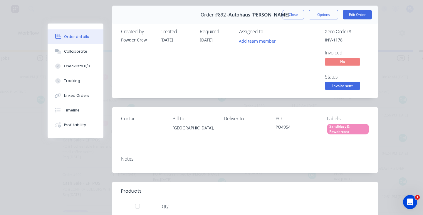
scroll to position [16, 0]
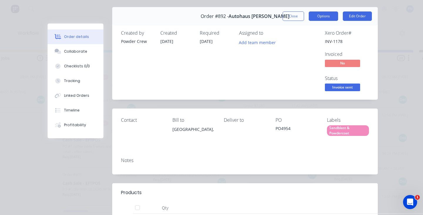
click at [327, 16] on button "Options" at bounding box center [323, 15] width 29 height 9
click at [371, 35] on div "Created by Powder Crew Created [DATE] Required [DATE] Assigned to Add team memb…" at bounding box center [245, 61] width 266 height 76
click at [329, 15] on button "Options" at bounding box center [323, 15] width 29 height 9
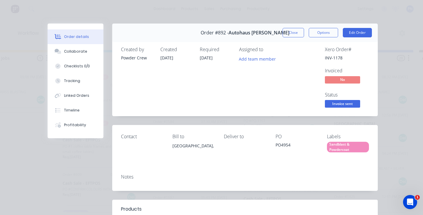
scroll to position [0, 0]
click at [292, 33] on button "Close" at bounding box center [293, 32] width 21 height 9
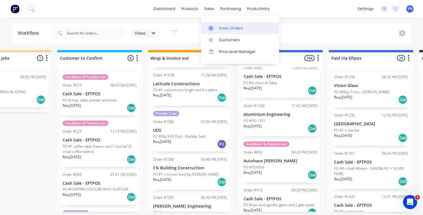
click at [219, 29] on div "Sales Orders" at bounding box center [231, 28] width 24 height 5
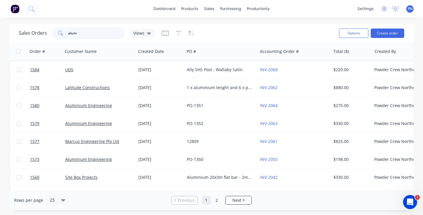
click at [106, 32] on input "alum" at bounding box center [96, 33] width 57 height 12
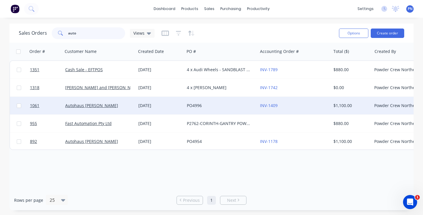
type input "auto"
click at [116, 107] on div "Autohaus [PERSON_NAME]" at bounding box center [97, 106] width 65 height 6
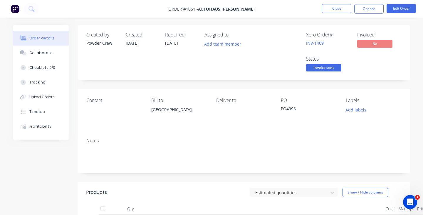
click at [295, 108] on div "PO4996" at bounding box center [309, 109] width 56 height 8
click at [296, 108] on div "PO4996" at bounding box center [309, 109] width 56 height 8
click at [379, 7] on button "Options" at bounding box center [368, 8] width 29 height 9
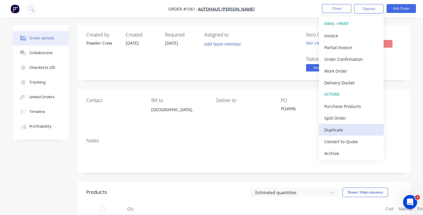
click at [344, 130] on div "Duplicate" at bounding box center [351, 129] width 54 height 9
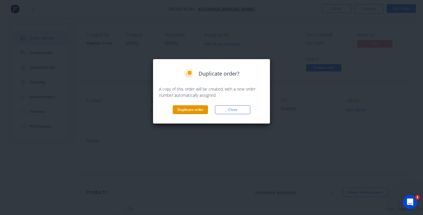
click at [199, 111] on button "Duplicate order" at bounding box center [190, 109] width 35 height 9
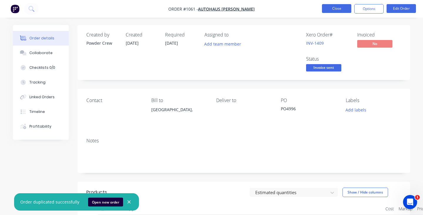
click at [337, 6] on button "Close" at bounding box center [336, 8] width 29 height 9
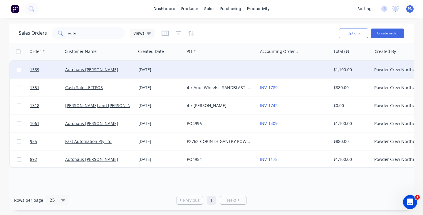
click at [266, 76] on div at bounding box center [294, 70] width 73 height 18
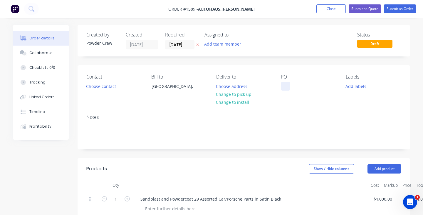
click at [288, 84] on div at bounding box center [285, 86] width 9 height 9
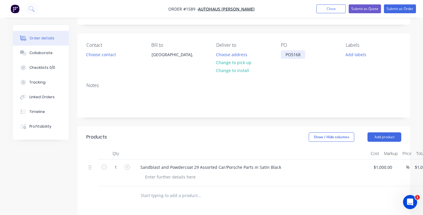
scroll to position [53, 0]
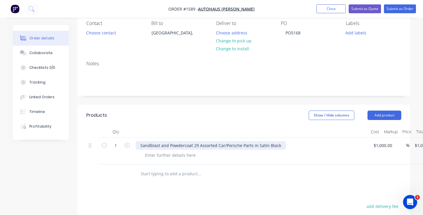
click at [196, 144] on div "Sandblast and Powdercoat 29 Assorted Car/Porsche Parts in Satin Black" at bounding box center [211, 145] width 150 height 9
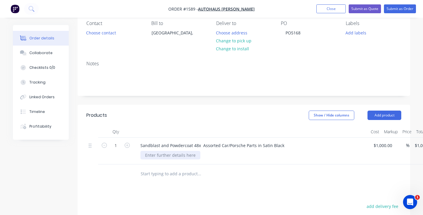
click at [191, 155] on div at bounding box center [170, 155] width 60 height 9
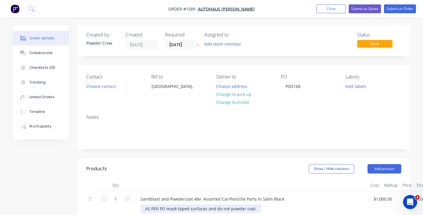
scroll to position [0, 0]
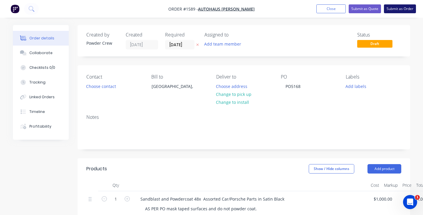
click at [401, 9] on button "Submit as Order" at bounding box center [400, 8] width 32 height 9
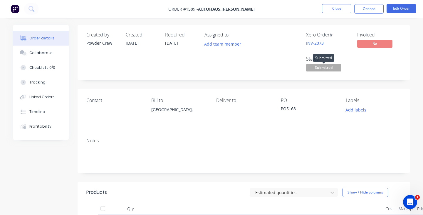
click at [331, 66] on span "Submitted" at bounding box center [323, 67] width 35 height 7
click at [334, 8] on button "Close" at bounding box center [336, 8] width 29 height 9
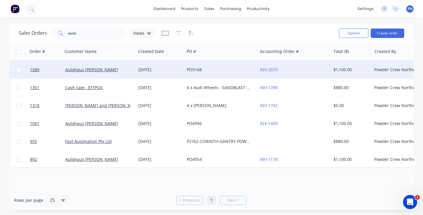
click at [240, 68] on div "PO5168" at bounding box center [219, 70] width 65 height 6
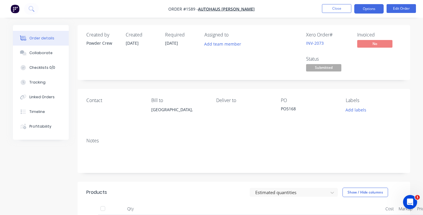
click at [363, 7] on button "Options" at bounding box center [368, 8] width 29 height 9
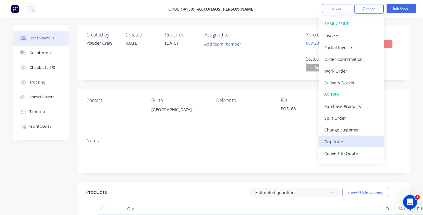
click at [339, 136] on button "Duplicate" at bounding box center [351, 141] width 65 height 12
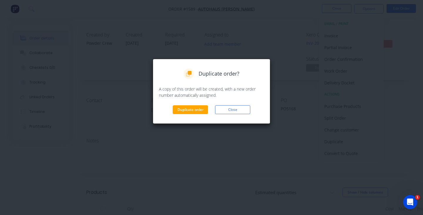
click at [194, 103] on div "Duplicate order? A copy of this order will be created, with a new order number …" at bounding box center [211, 91] width 105 height 46
click at [193, 110] on button "Duplicate order" at bounding box center [190, 109] width 35 height 9
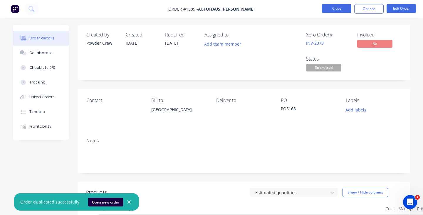
click at [337, 6] on button "Close" at bounding box center [336, 8] width 29 height 9
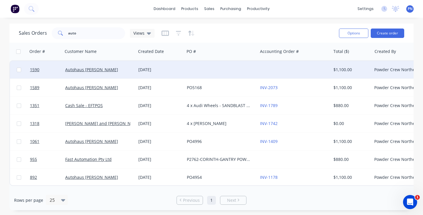
click at [234, 70] on div at bounding box center [221, 70] width 73 height 18
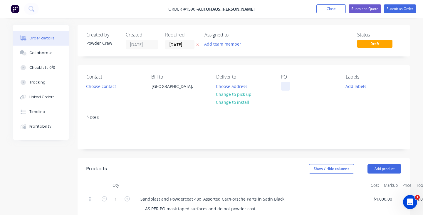
drag, startPoint x: 286, startPoint y: 86, endPoint x: 286, endPoint y: 82, distance: 4.1
click at [286, 86] on div at bounding box center [285, 86] width 9 height 9
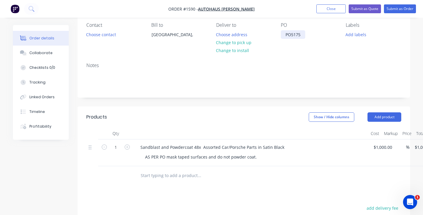
scroll to position [53, 0]
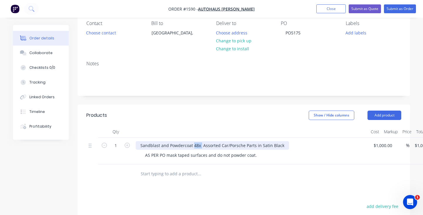
drag, startPoint x: 201, startPoint y: 146, endPoint x: 194, endPoint y: 146, distance: 7.3
click at [194, 146] on div "Sandblast and Powdercoat 48x Assorted Car/Porsche Parts in Satin Black" at bounding box center [212, 145] width 153 height 9
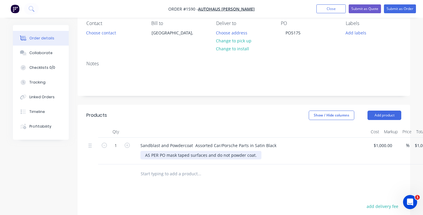
click at [246, 156] on div "AS PER PO mask taped surfaces and do not powder coat." at bounding box center [200, 155] width 121 height 9
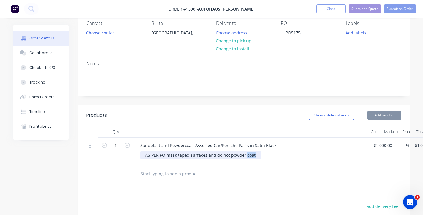
click at [246, 156] on div "AS PER PO mask taped surfaces and do not powder coat." at bounding box center [200, 155] width 121 height 9
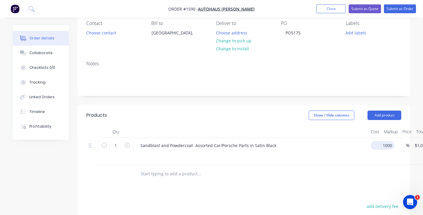
click at [381, 148] on input "1000" at bounding box center [383, 145] width 21 height 9
click at [381, 148] on input "1000" at bounding box center [379, 145] width 12 height 9
type input "$500.00"
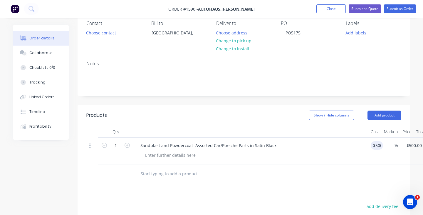
click at [339, 162] on div "Sandblast and Powdercoat Assorted Car/Porsche Parts in Satin Black" at bounding box center [250, 151] width 235 height 27
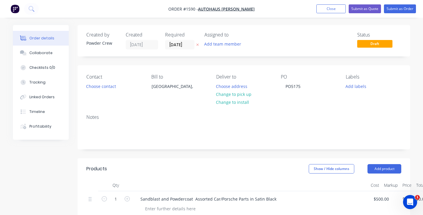
scroll to position [0, 0]
click at [390, 10] on button "Submit as Order" at bounding box center [400, 8] width 32 height 9
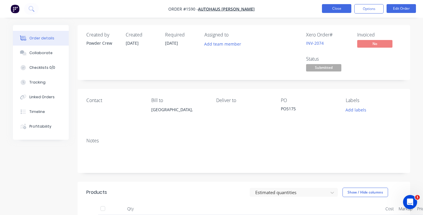
click at [341, 9] on button "Close" at bounding box center [336, 8] width 29 height 9
